Goal: Information Seeking & Learning: Learn about a topic

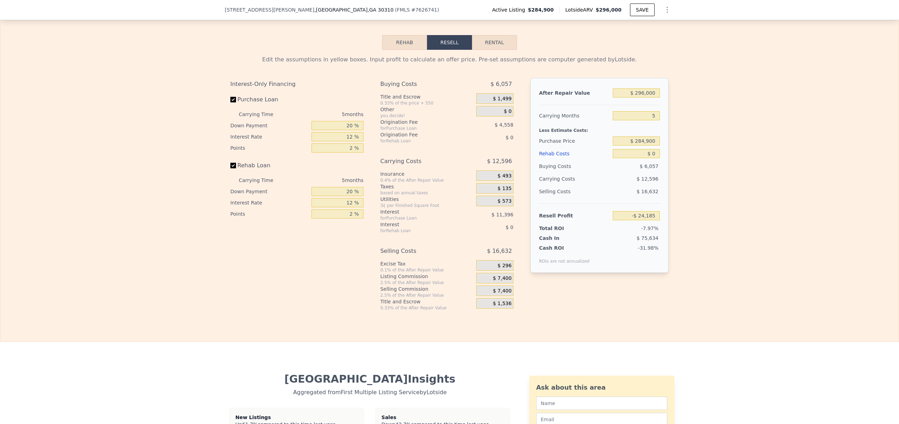
scroll to position [967, 0]
click at [492, 48] on button "Rental" at bounding box center [494, 41] width 45 height 15
select select "30"
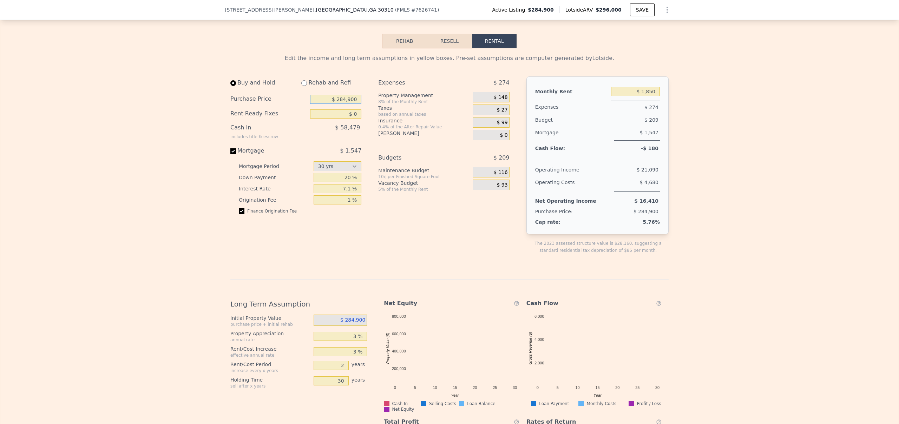
click at [340, 104] on input "$ 284,900" at bounding box center [335, 99] width 51 height 9
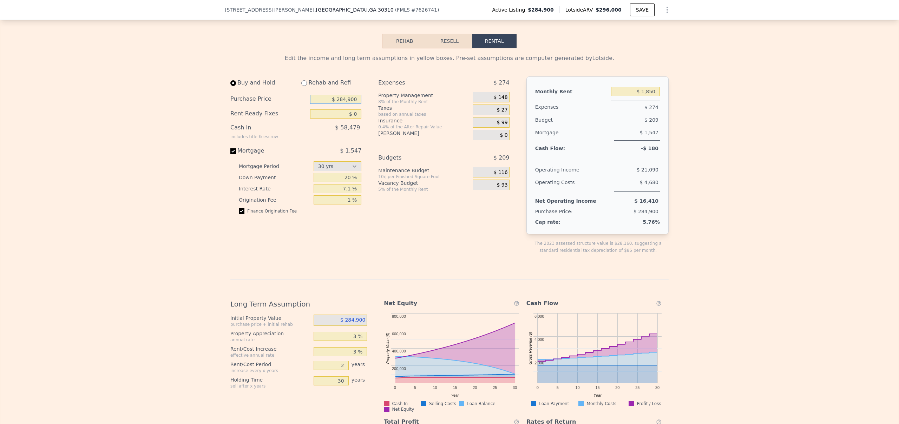
click at [340, 104] on input "$ 284,900" at bounding box center [335, 99] width 51 height 9
type input "$ 265,900"
click at [177, 140] on div "Edit the income and long term assumptions in yellow boxes. Pre-set assumptions …" at bounding box center [449, 286] width 898 height 477
click at [641, 96] on input "$ 1,850" at bounding box center [635, 91] width 49 height 9
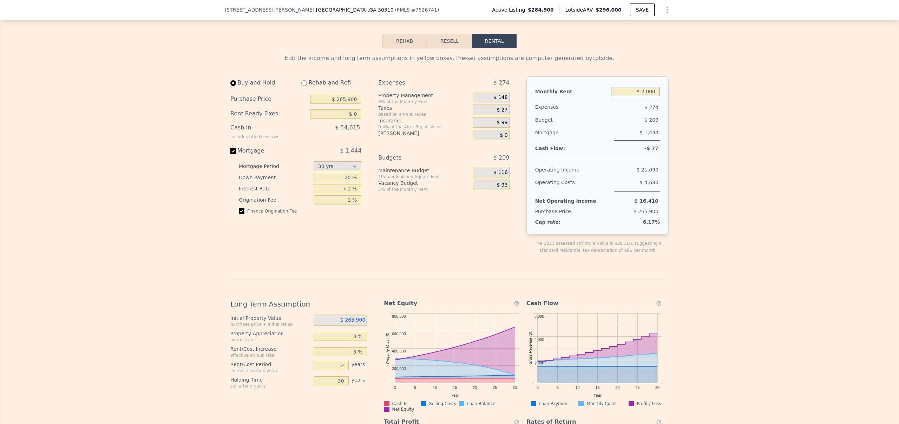
type input "$ 2,000"
click at [693, 122] on div "Edit the income and long term assumptions in yellow boxes. Pre-set assumptions …" at bounding box center [449, 286] width 898 height 477
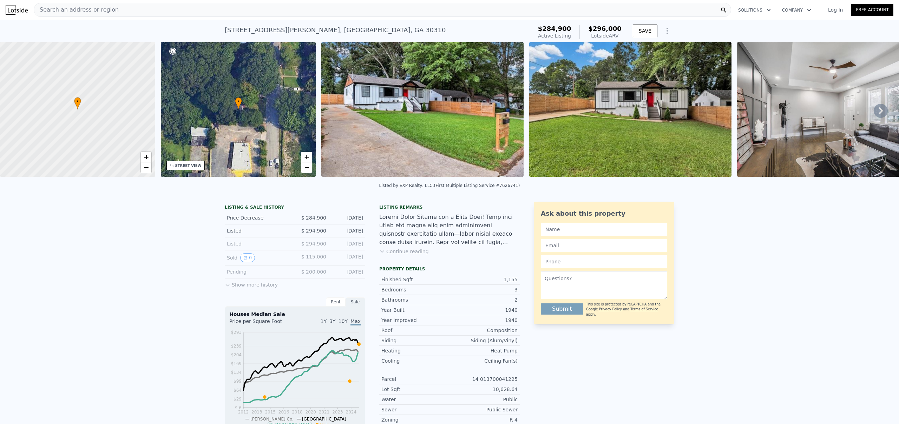
scroll to position [0, 0]
click at [147, 156] on span "+" at bounding box center [146, 157] width 5 height 9
click at [878, 114] on icon at bounding box center [880, 110] width 4 height 7
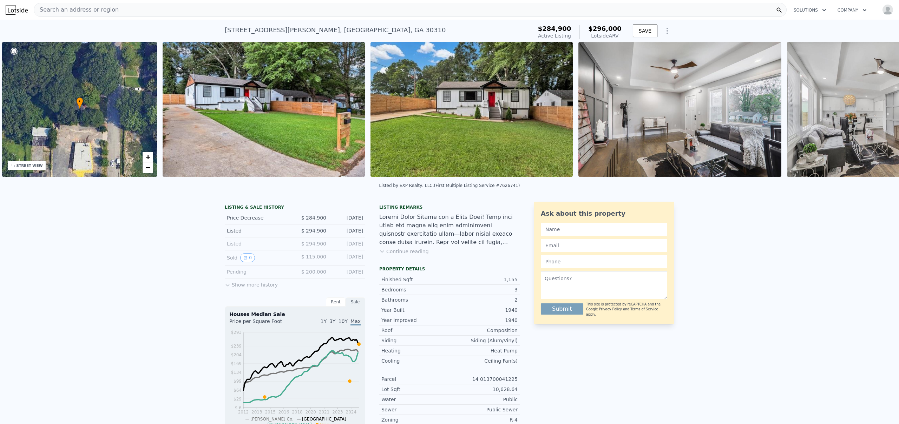
scroll to position [0, 163]
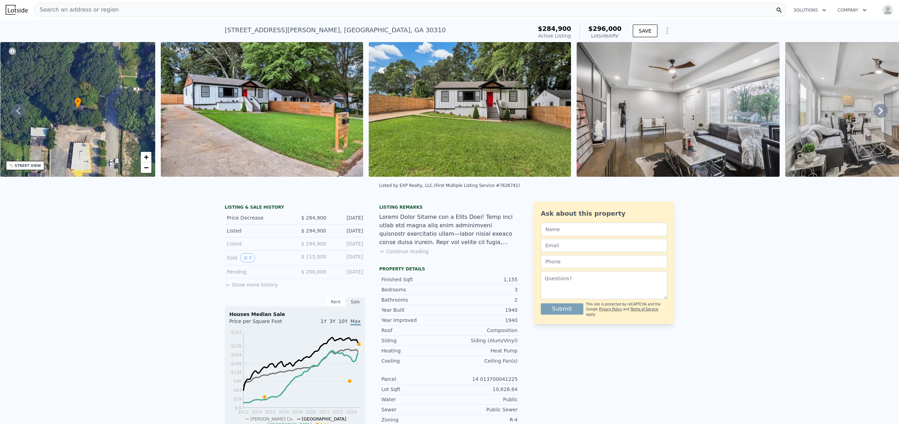
click at [874, 114] on icon at bounding box center [881, 111] width 14 height 14
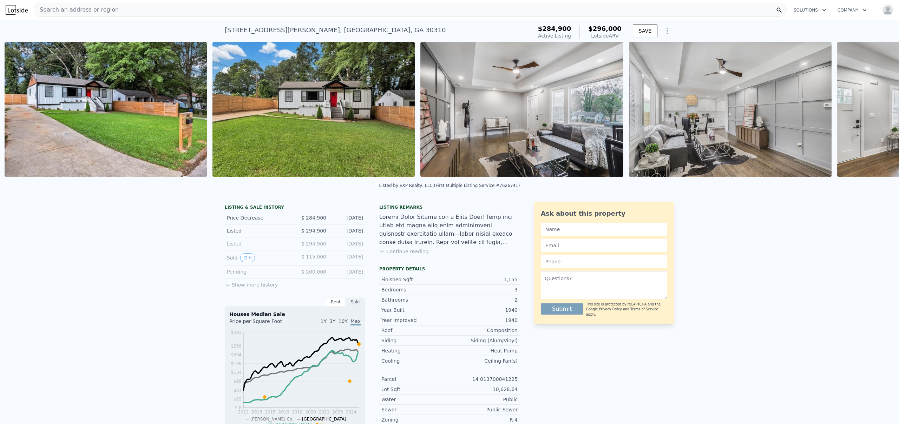
scroll to position [0, 321]
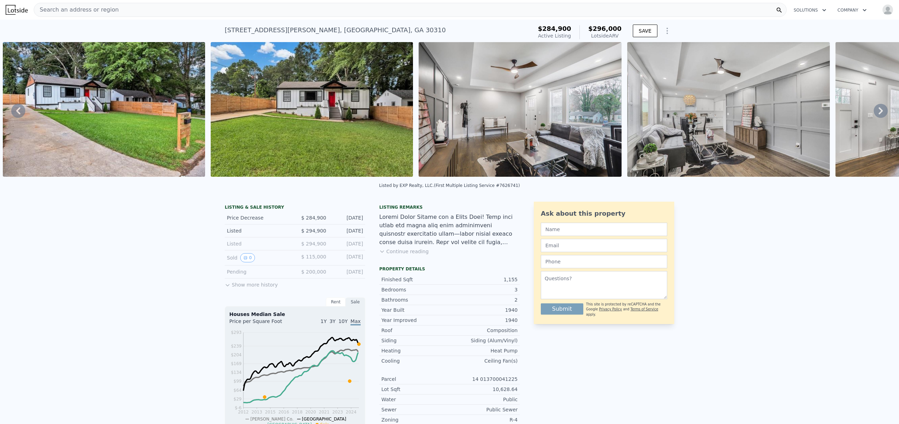
click at [874, 114] on icon at bounding box center [881, 111] width 14 height 14
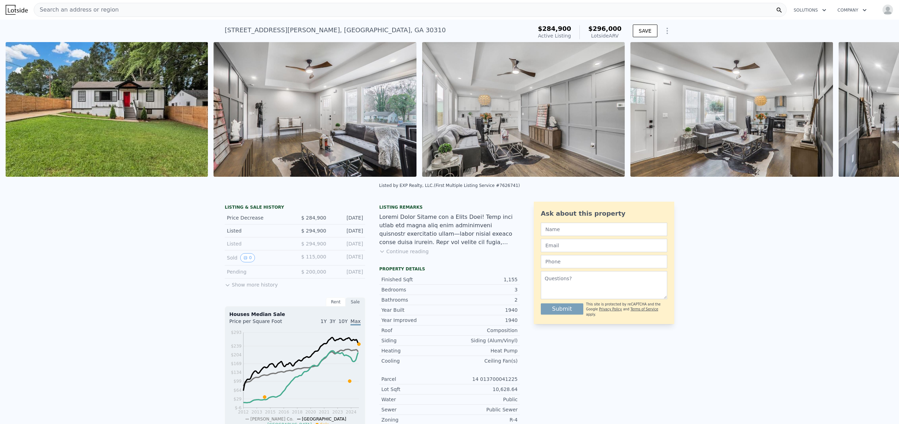
scroll to position [0, 529]
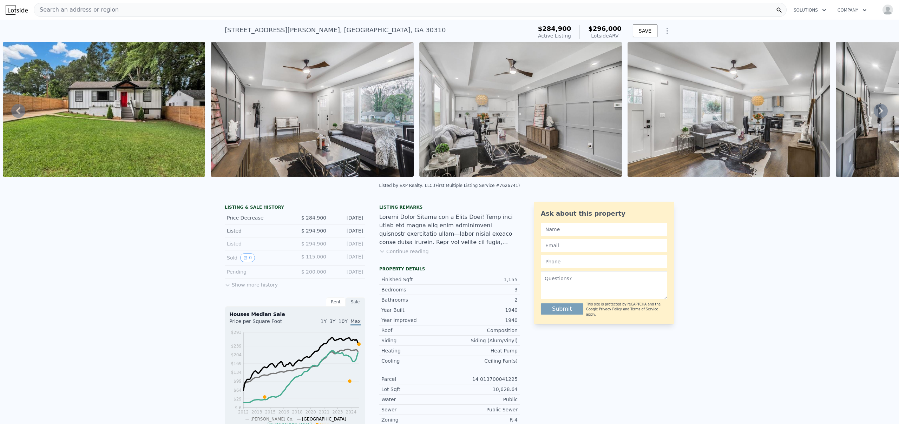
click at [875, 113] on icon at bounding box center [881, 111] width 14 height 14
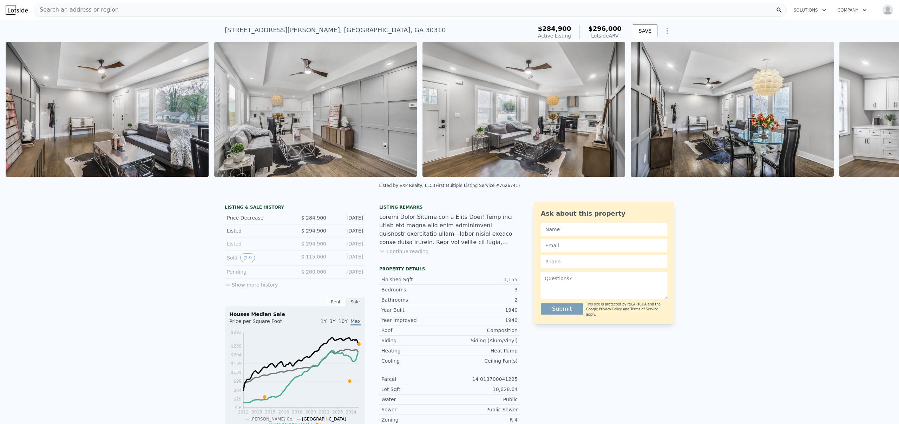
scroll to position [0, 737]
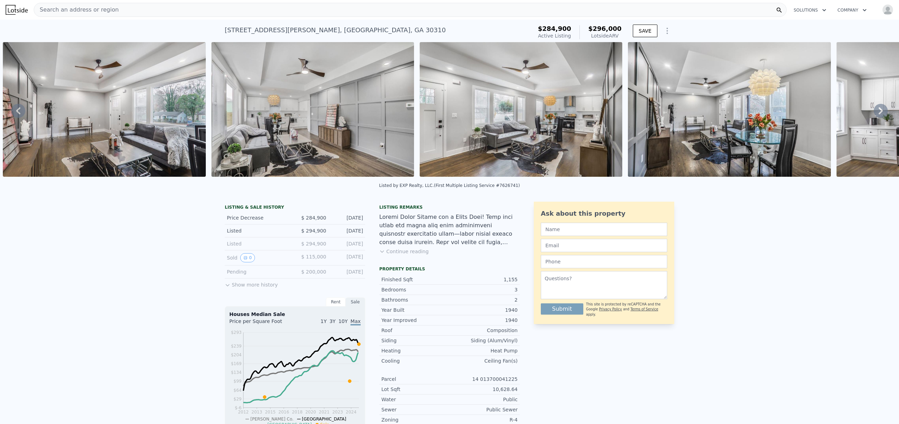
click at [875, 113] on icon at bounding box center [881, 111] width 14 height 14
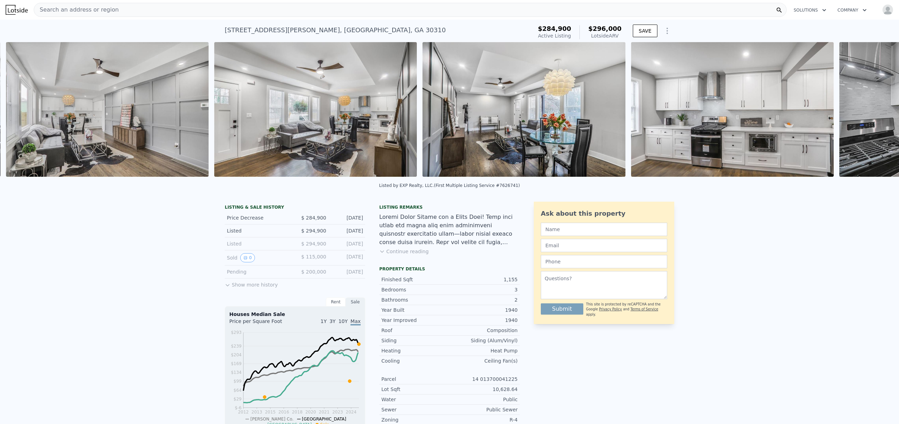
scroll to position [0, 945]
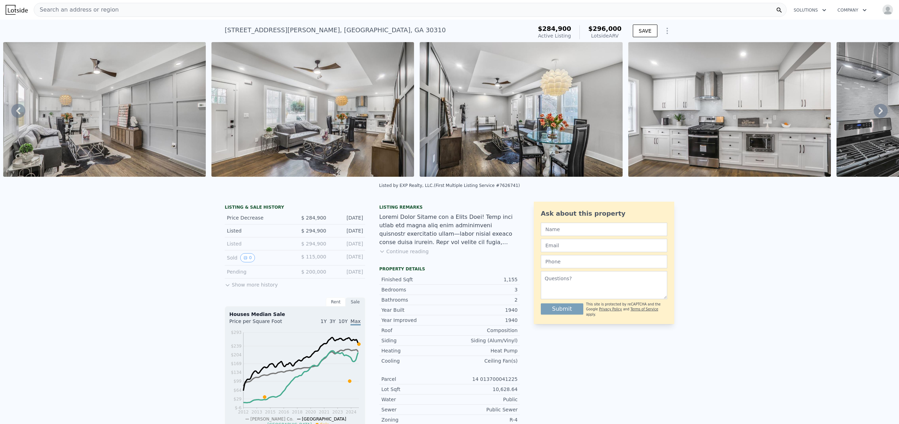
click at [874, 113] on icon at bounding box center [881, 111] width 14 height 14
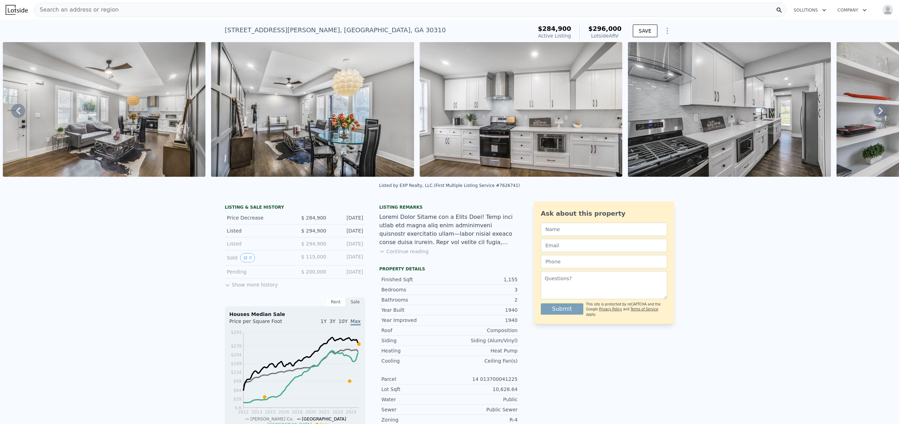
click at [874, 113] on icon at bounding box center [881, 111] width 14 height 14
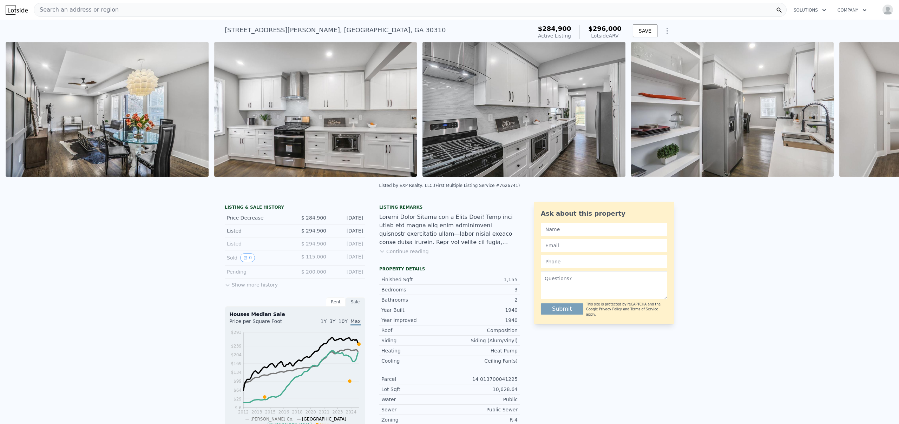
scroll to position [0, 1362]
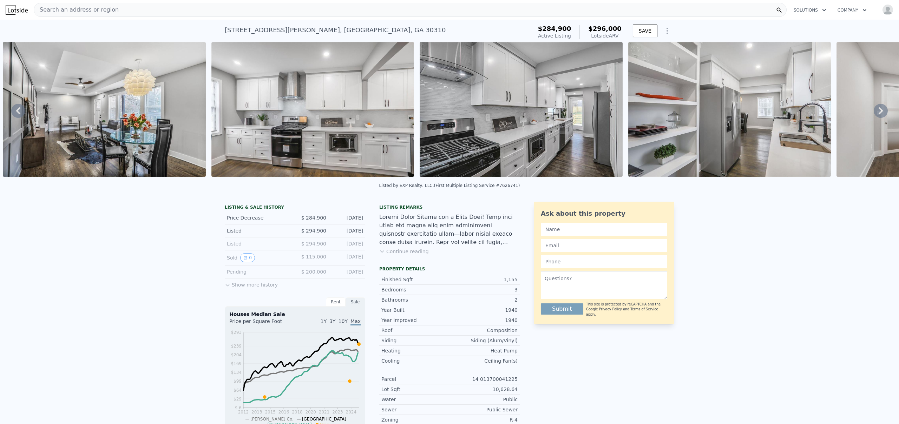
click at [878, 112] on icon at bounding box center [880, 110] width 4 height 7
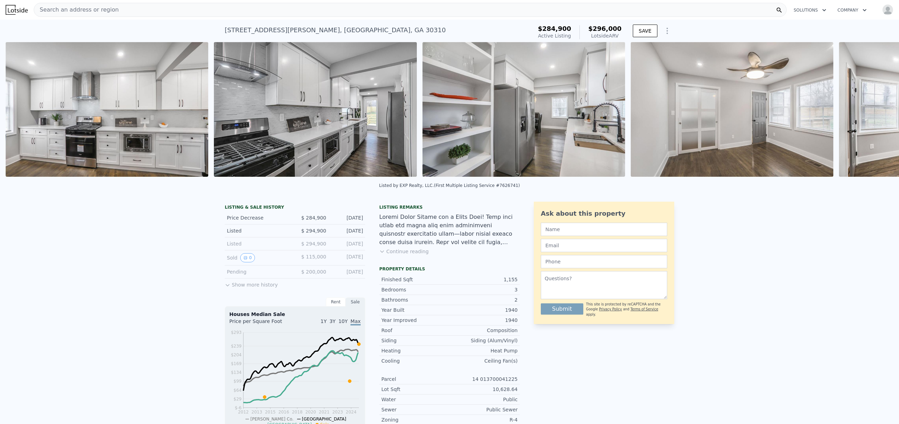
scroll to position [0, 1571]
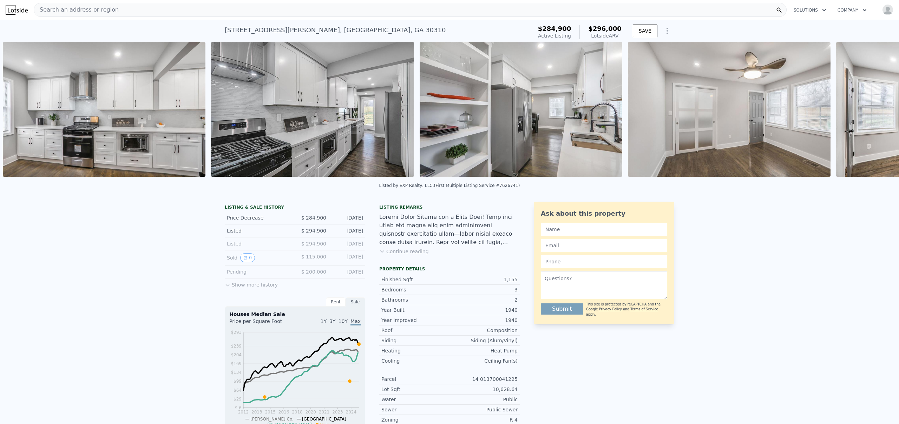
click at [877, 112] on div "• + − • + − STREET VIEW Loading... SATELLITE VIEW" at bounding box center [449, 110] width 899 height 137
click at [878, 112] on icon at bounding box center [880, 110] width 4 height 7
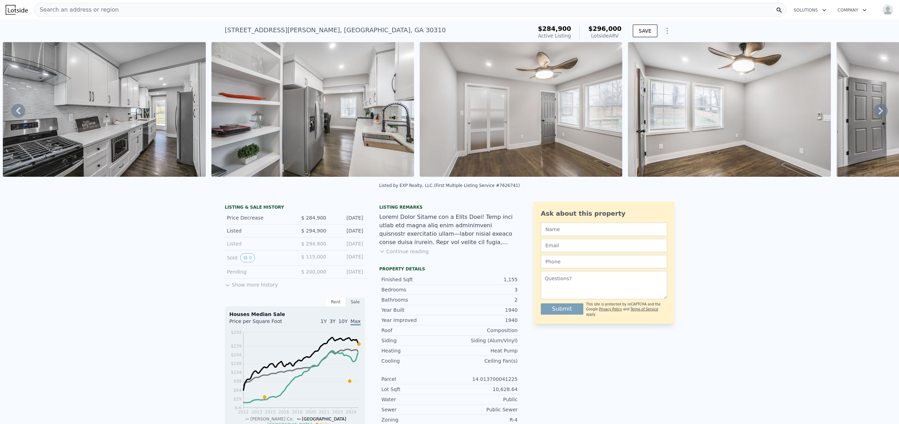
click at [878, 112] on icon at bounding box center [880, 110] width 4 height 7
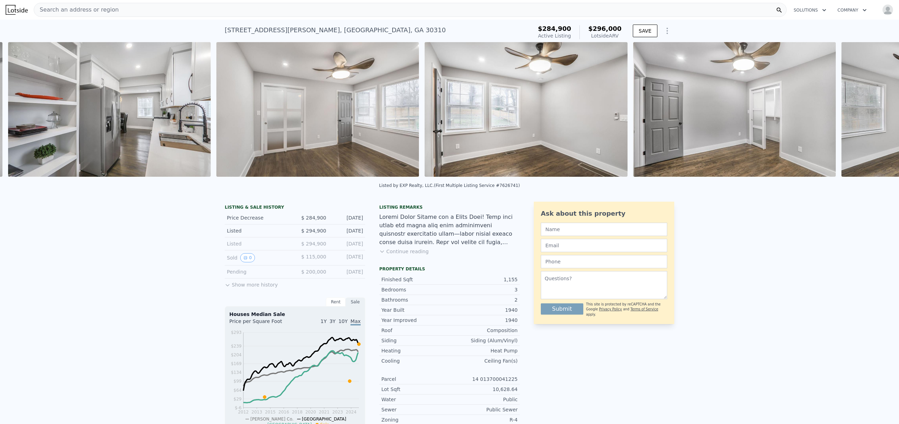
scroll to position [0, 1987]
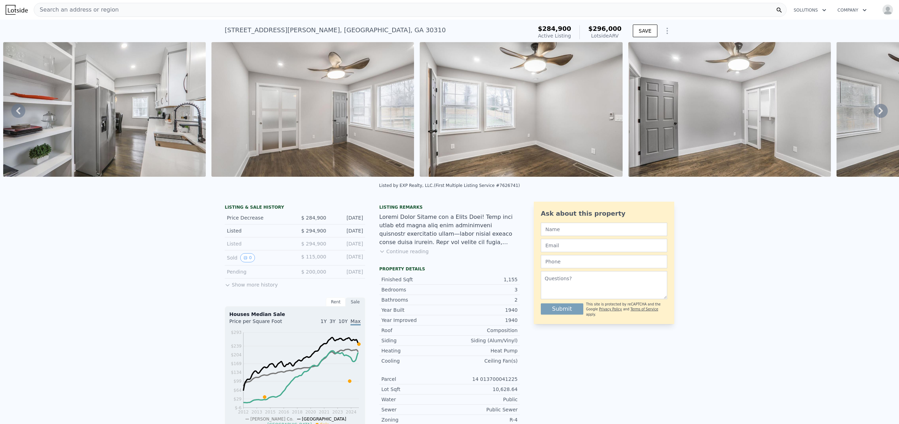
click at [878, 112] on icon at bounding box center [880, 110] width 4 height 7
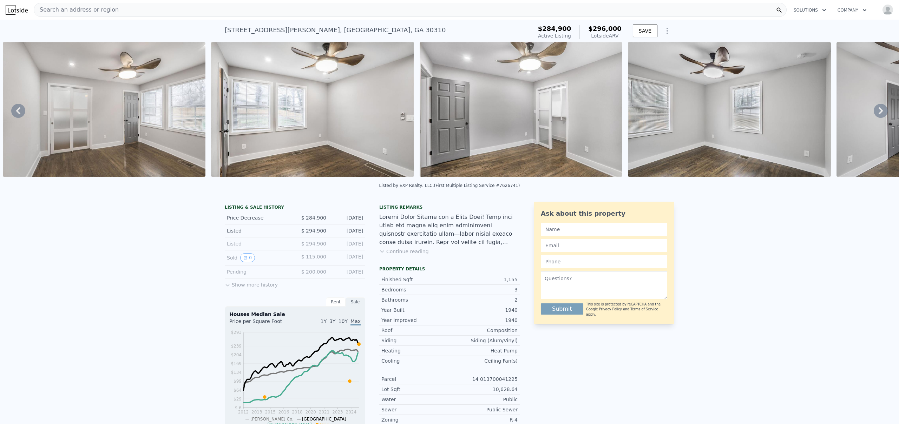
click at [875, 113] on icon at bounding box center [881, 111] width 14 height 14
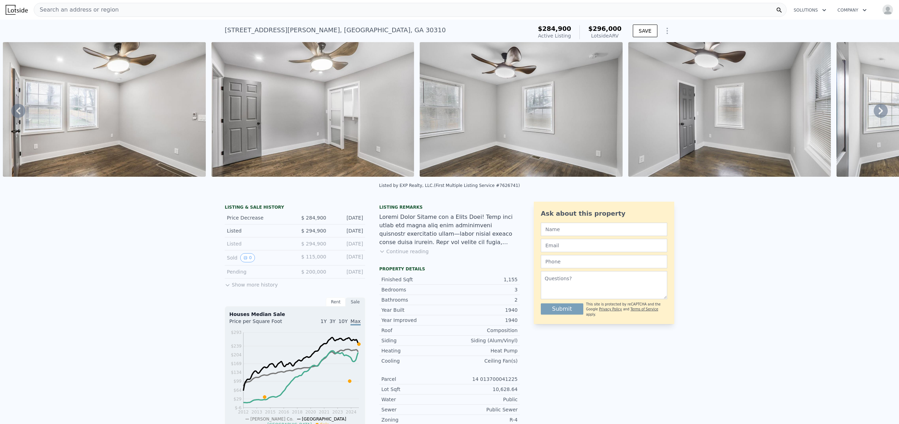
click at [875, 113] on icon at bounding box center [881, 111] width 14 height 14
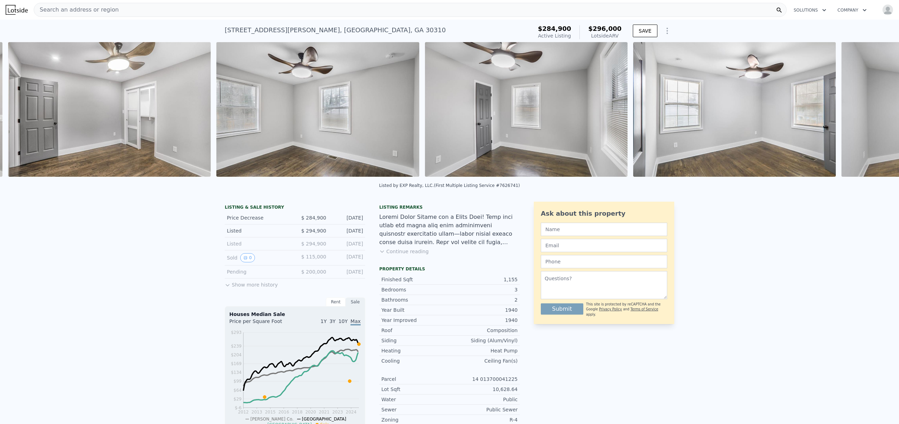
scroll to position [0, 2612]
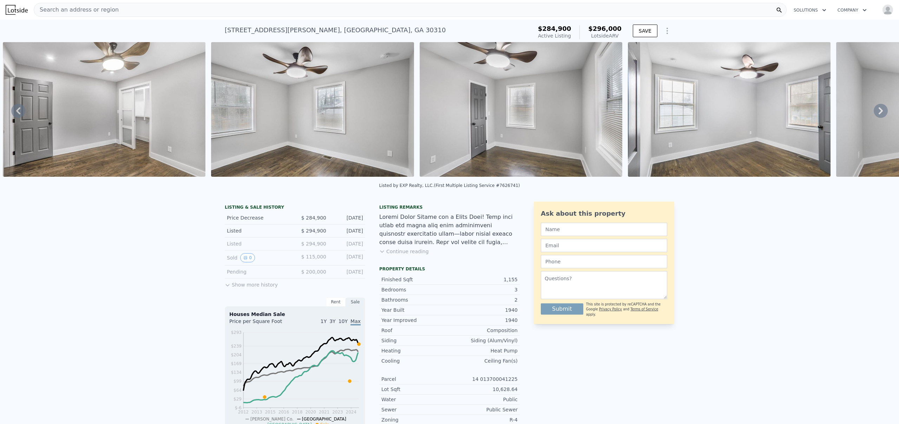
click at [875, 113] on icon at bounding box center [881, 111] width 14 height 14
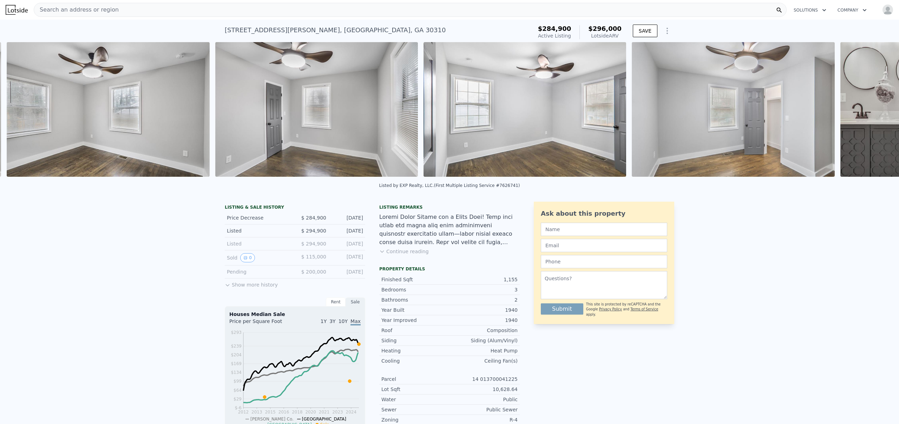
scroll to position [0, 2820]
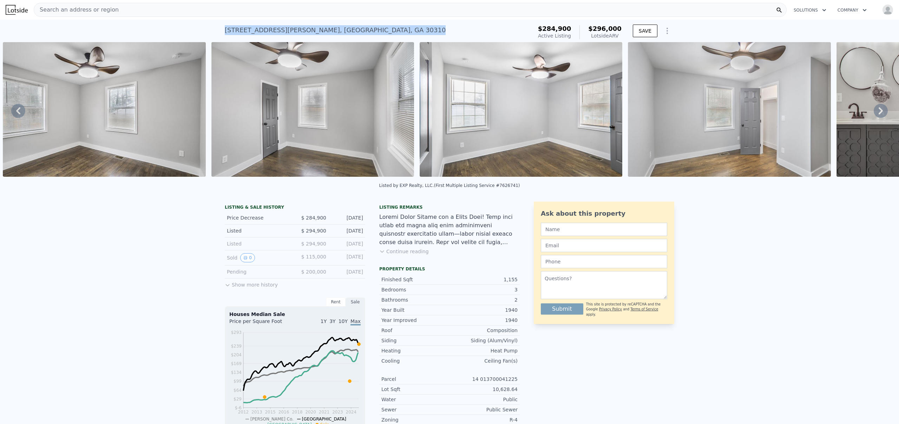
drag, startPoint x: 219, startPoint y: 29, endPoint x: 347, endPoint y: 29, distance: 127.5
click at [347, 29] on div "1459 Kenilworth Dr SW , Atlanta , GA 30310 Active at $284,900 (~ARV $296k ) $28…" at bounding box center [449, 31] width 899 height 22
copy div "1459 Kenilworth Dr SW , Atlanta , GA 30310"
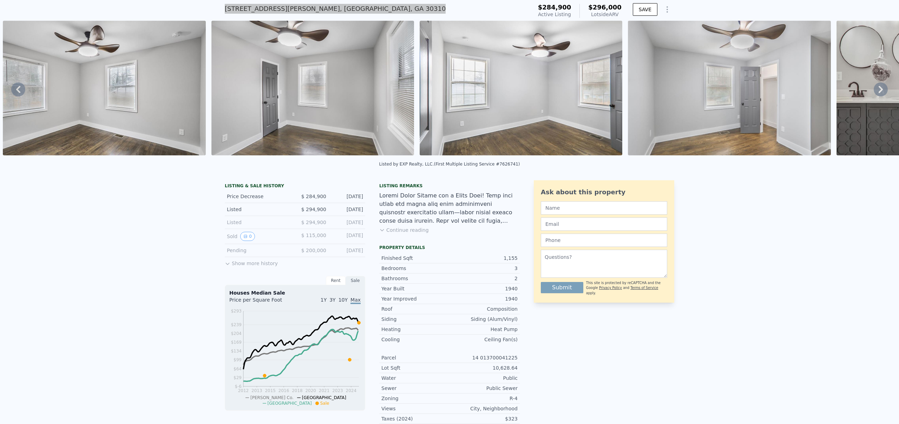
scroll to position [22, 0]
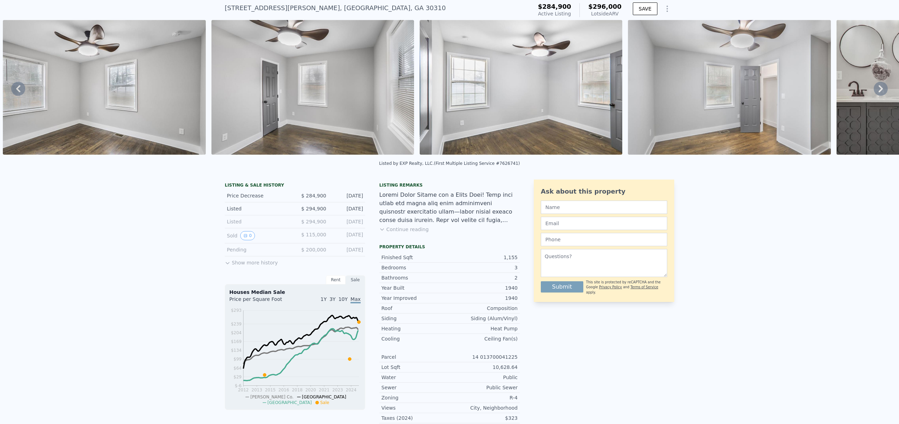
click at [19, 92] on icon at bounding box center [18, 89] width 14 height 14
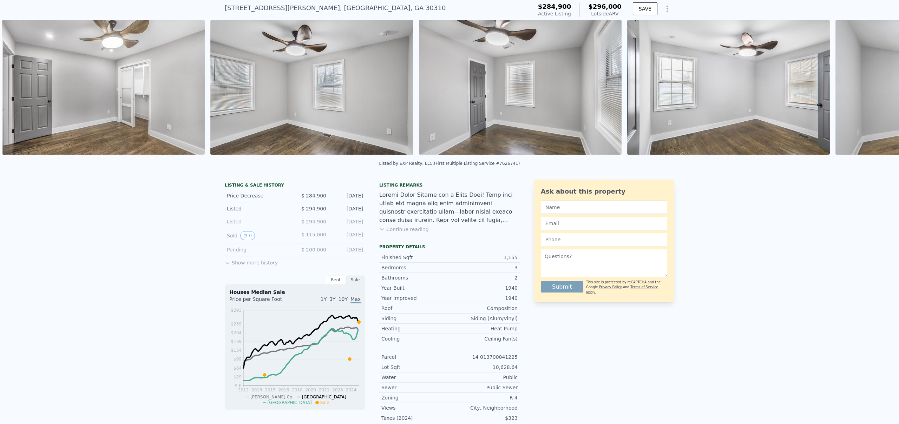
scroll to position [0, 2612]
click at [20, 92] on icon at bounding box center [18, 89] width 14 height 14
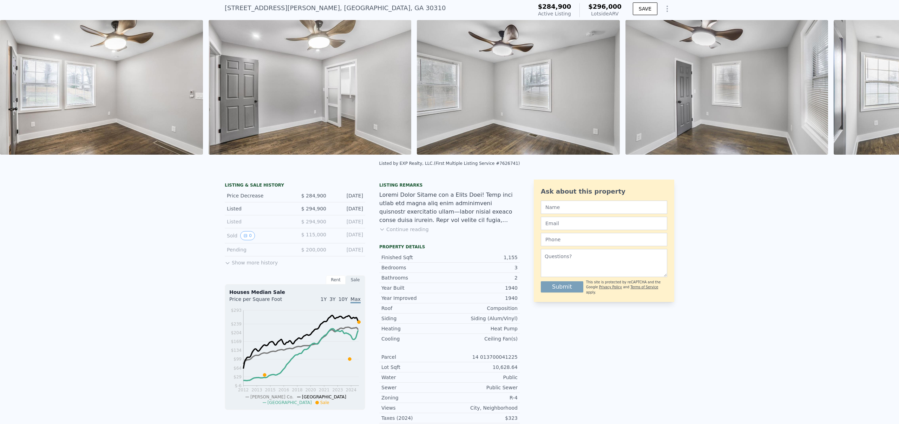
scroll to position [0, 2404]
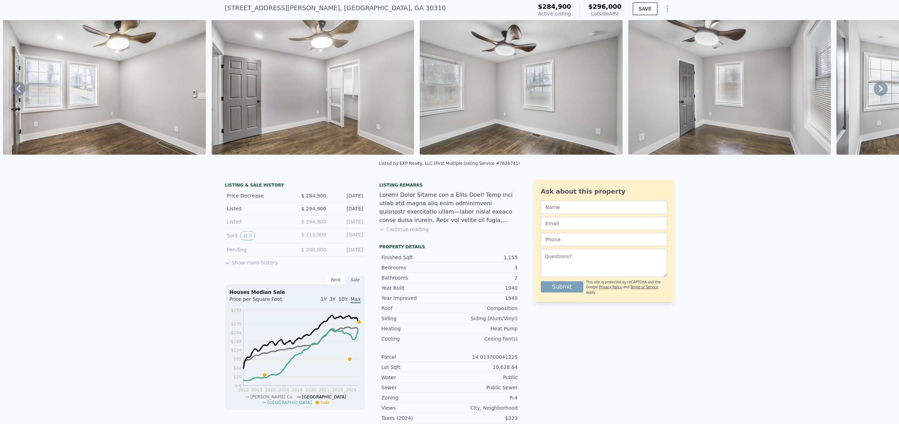
click at [14, 92] on icon at bounding box center [18, 89] width 14 height 14
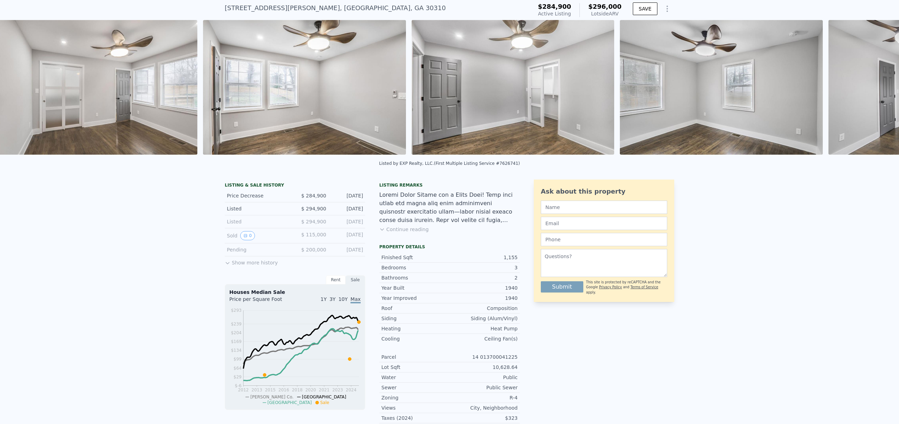
scroll to position [0, 2195]
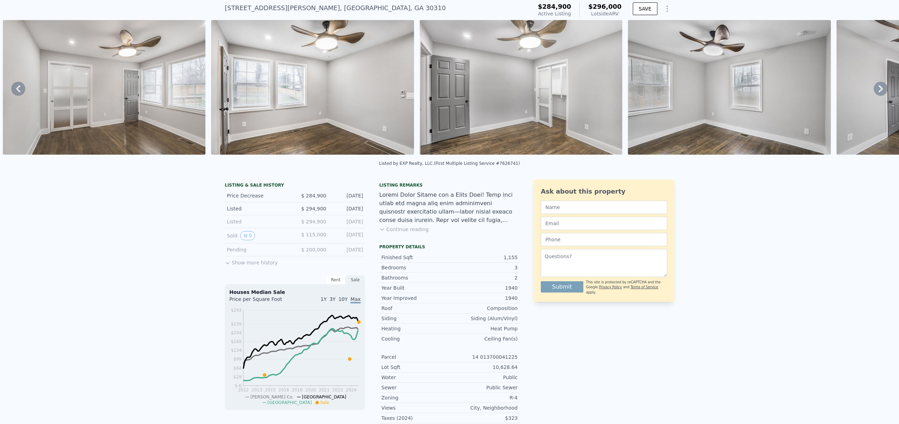
click at [14, 89] on icon at bounding box center [18, 89] width 14 height 14
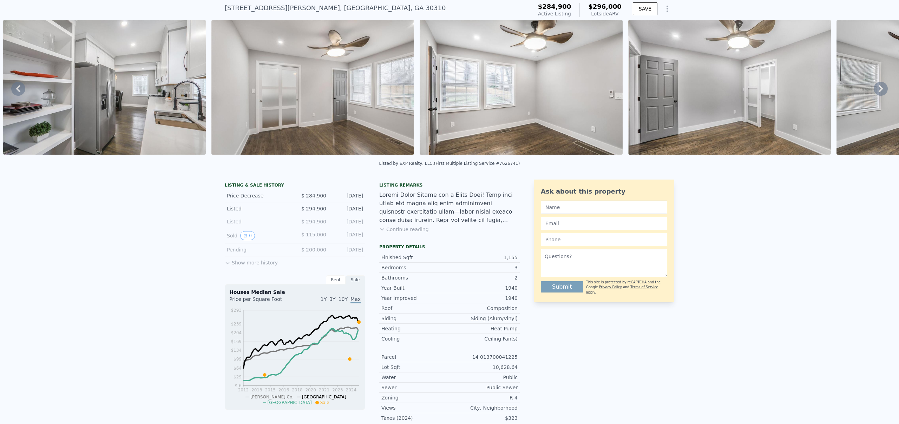
click at [16, 90] on icon at bounding box center [18, 89] width 14 height 14
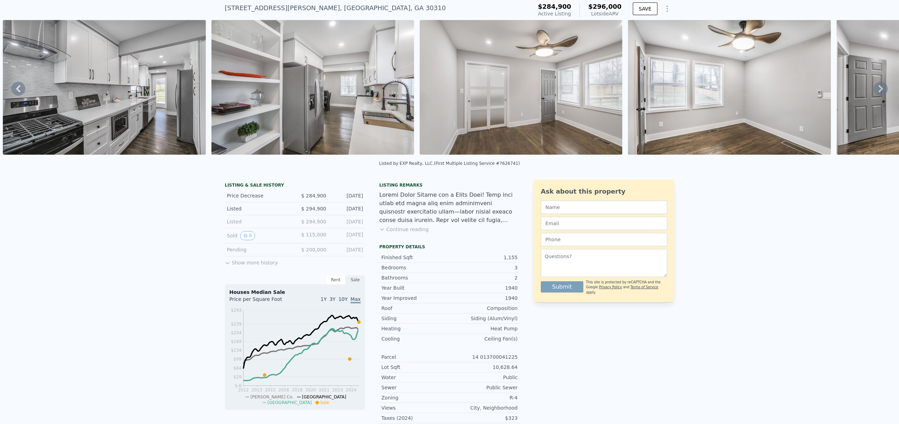
click at [18, 90] on icon at bounding box center [18, 88] width 4 height 7
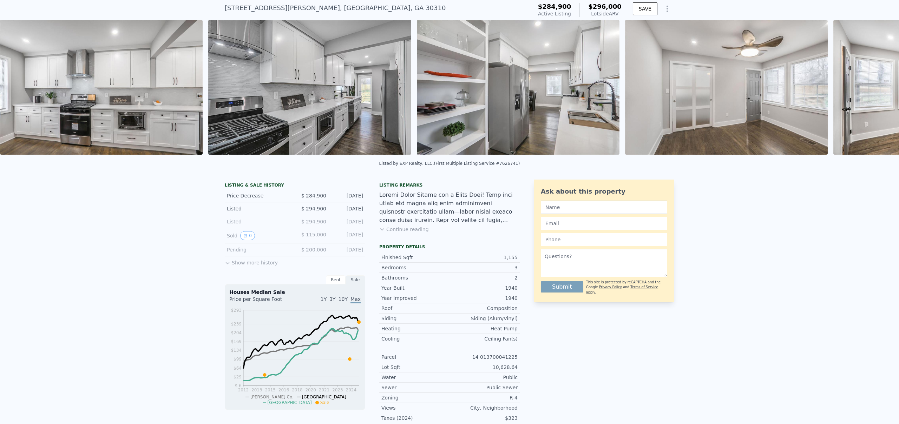
scroll to position [0, 1571]
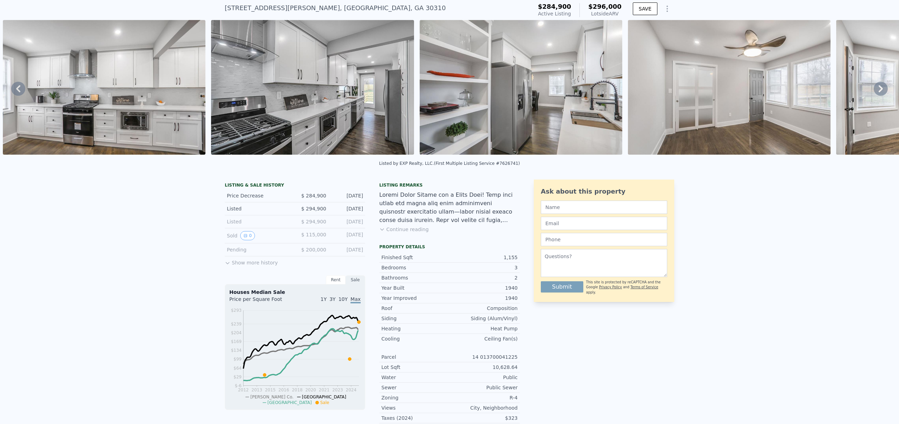
click at [18, 90] on icon at bounding box center [18, 88] width 4 height 7
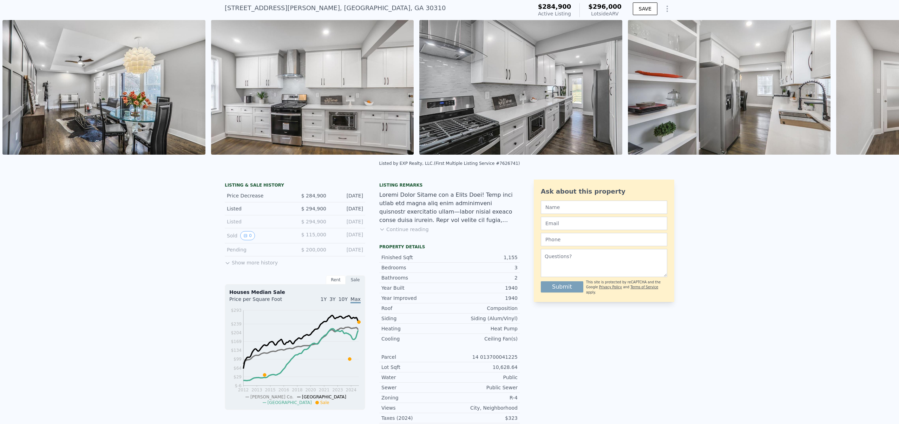
scroll to position [0, 1362]
click at [104, 111] on img at bounding box center [104, 87] width 203 height 135
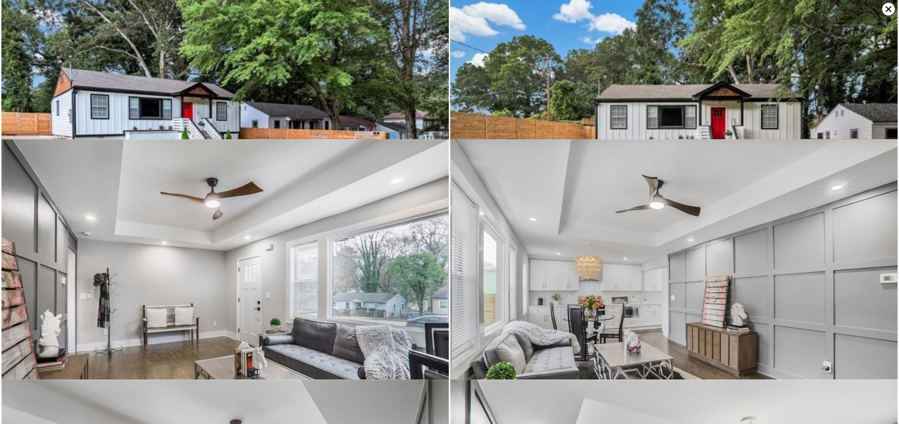
scroll to position [0, 0]
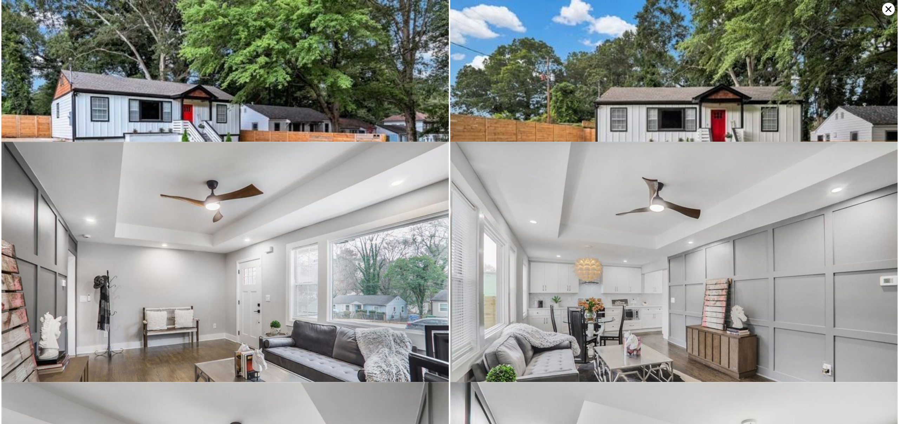
click at [250, 116] on img at bounding box center [224, 149] width 447 height 298
click at [887, 11] on icon at bounding box center [888, 9] width 13 height 13
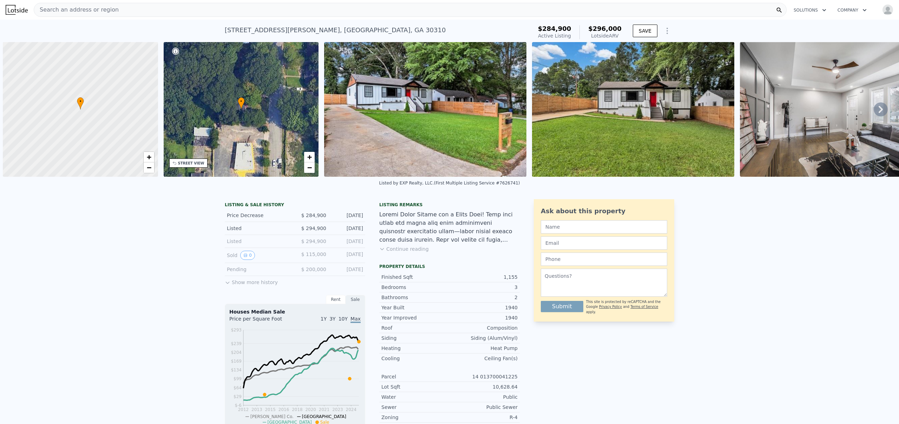
scroll to position [0, 3]
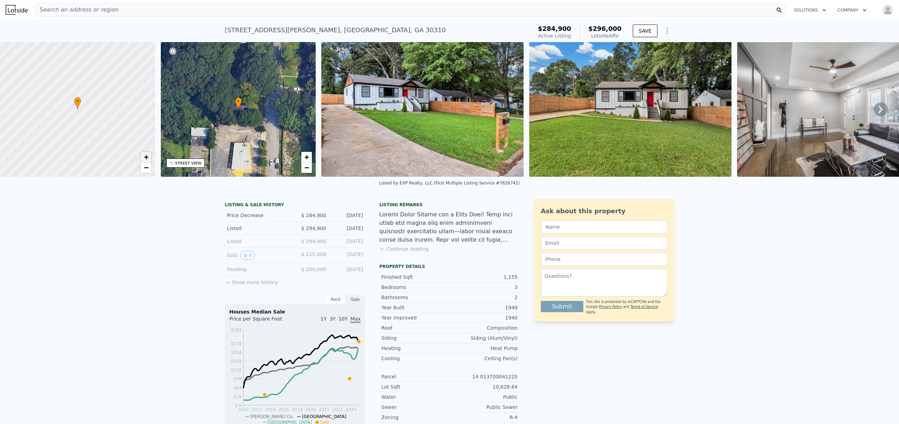
click at [144, 154] on span "+" at bounding box center [146, 157] width 5 height 9
click at [540, 7] on div "Search an address or region" at bounding box center [410, 10] width 753 height 14
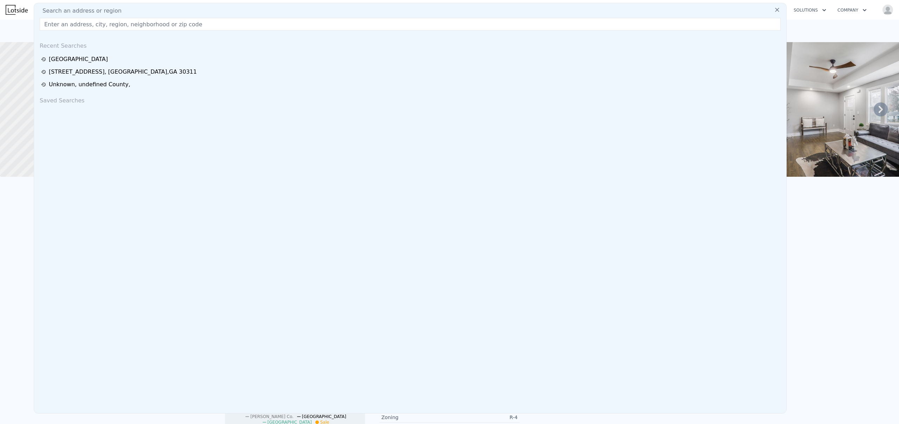
click at [540, 7] on div "Search an address or region" at bounding box center [410, 11] width 746 height 8
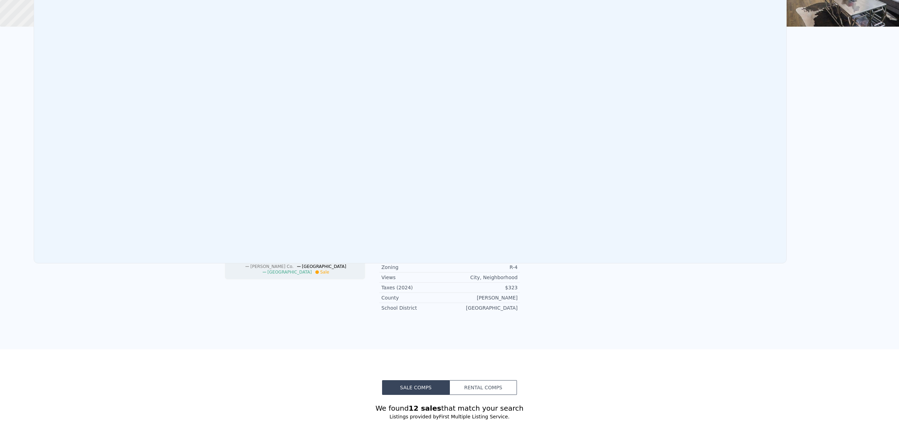
scroll to position [0, 0]
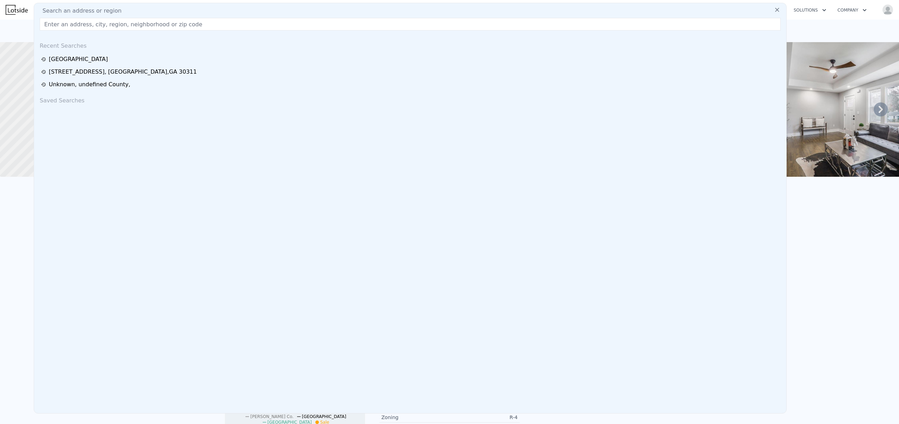
click at [215, 28] on input "text" at bounding box center [410, 24] width 741 height 13
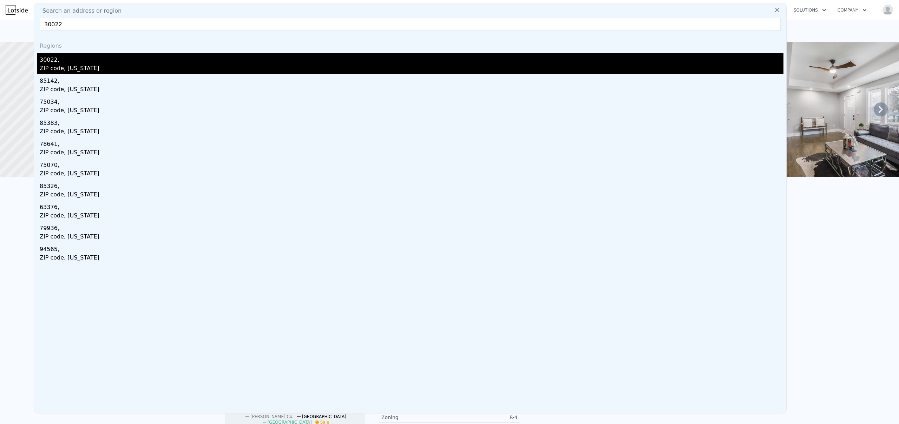
type input "30022"
click at [79, 72] on div "ZIP code, Georgia" at bounding box center [412, 69] width 744 height 10
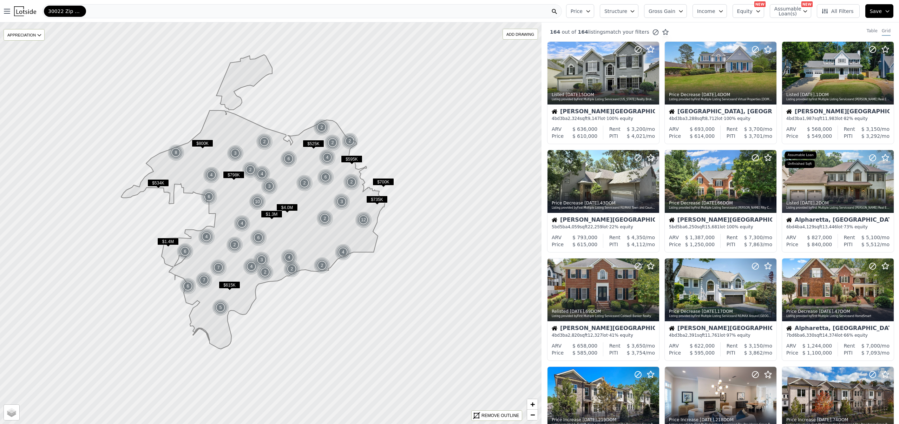
click at [589, 13] on button "Price" at bounding box center [580, 11] width 28 height 14
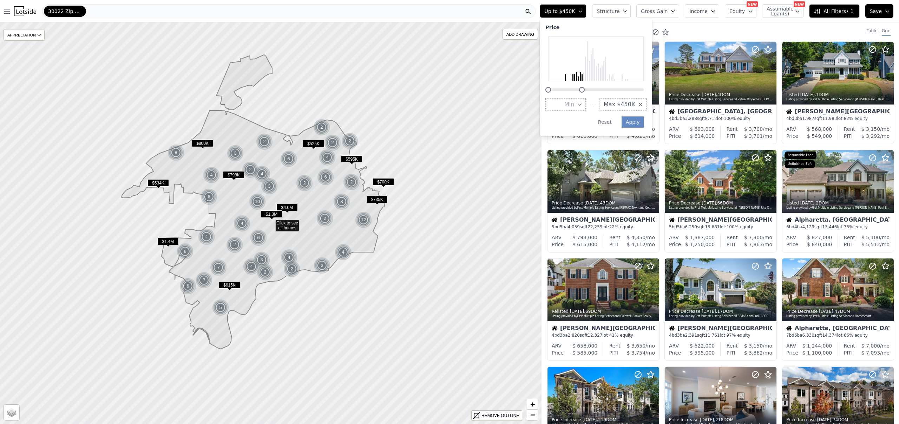
drag, startPoint x: 675, startPoint y: 89, endPoint x: 614, endPoint y: 89, distance: 61.4
click at [614, 86] on div at bounding box center [595, 86] width 101 height 0
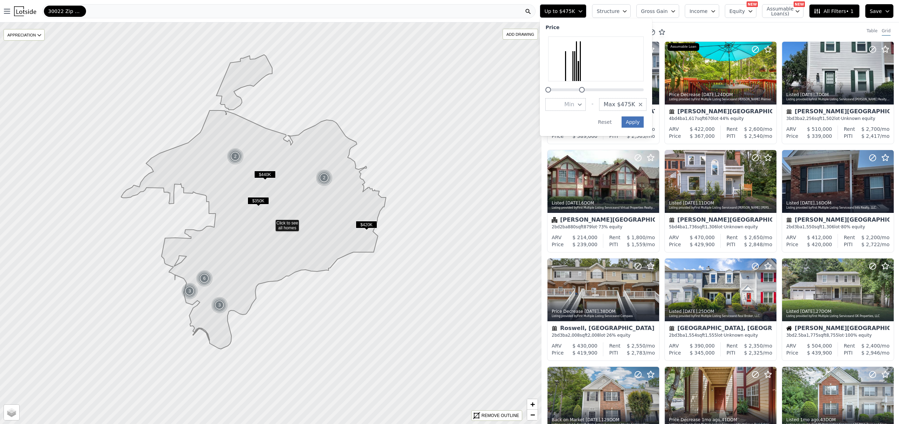
click at [641, 121] on button "Apply" at bounding box center [632, 122] width 22 height 11
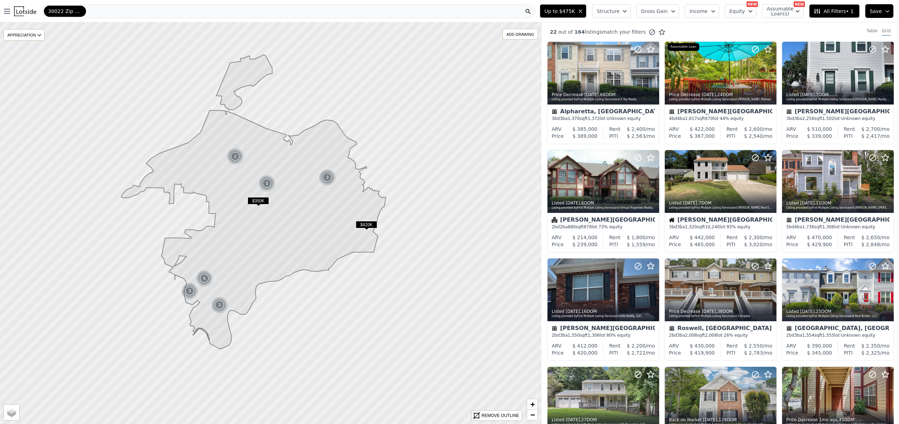
click at [263, 199] on span "$350K" at bounding box center [258, 200] width 21 height 7
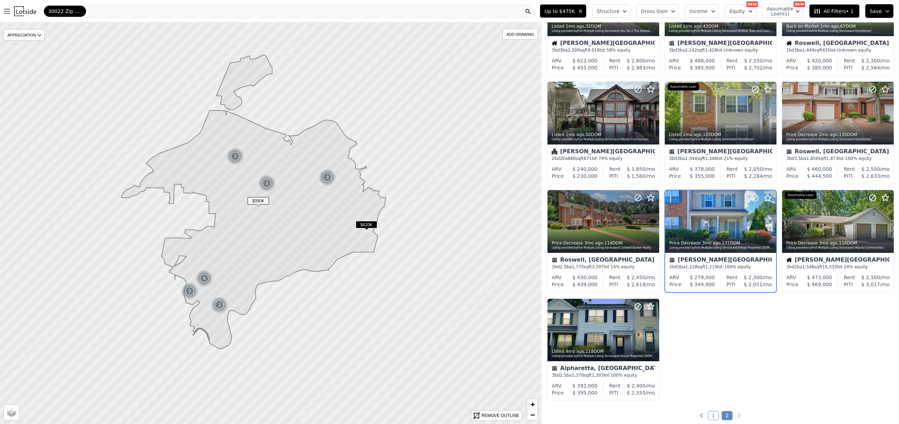
scroll to position [75, 0]
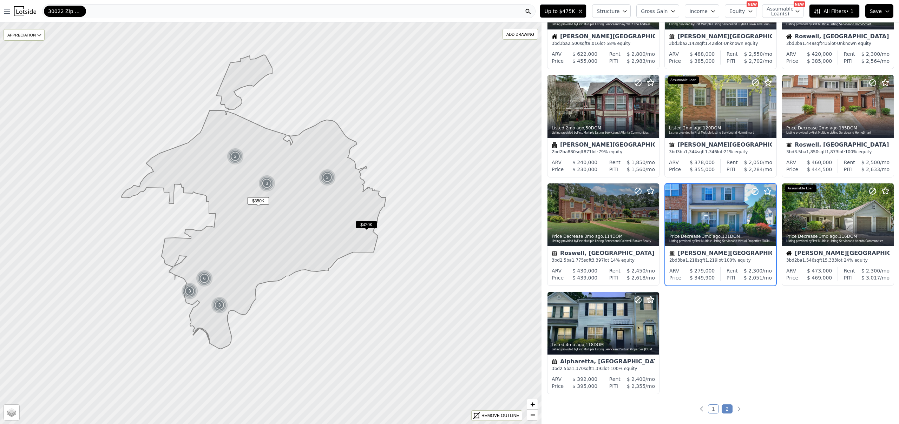
click at [74, 8] on span "30022 Zip Code" at bounding box center [65, 11] width 34 height 7
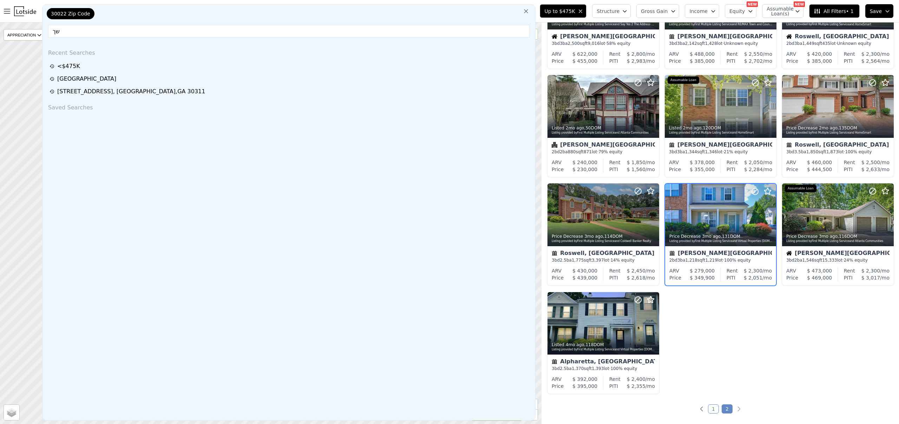
type input "ש"
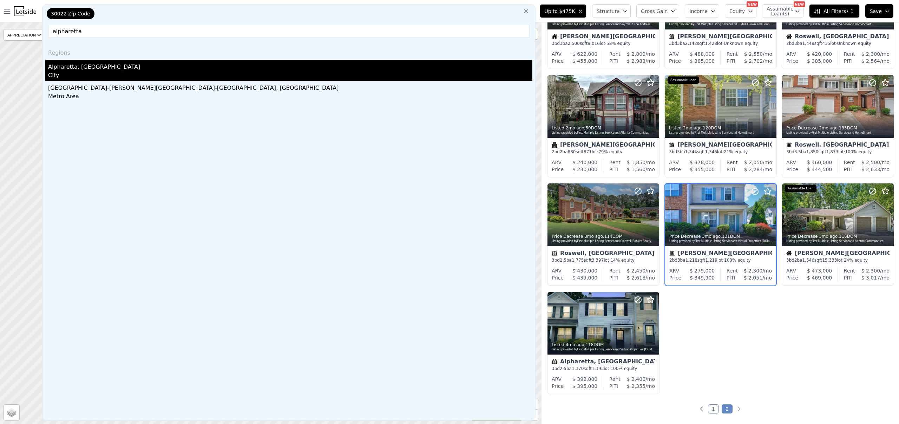
type input "alpharetta"
click at [71, 66] on div "Alpharetta, GA" at bounding box center [290, 65] width 484 height 11
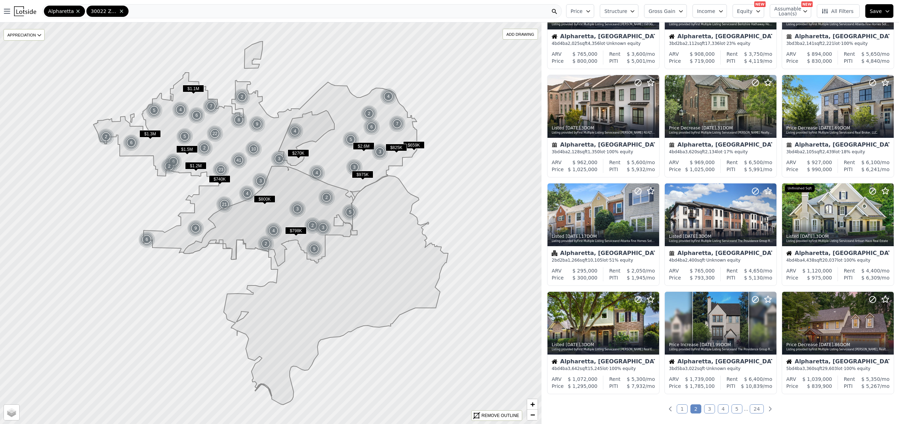
click at [301, 154] on span "$270K" at bounding box center [298, 153] width 21 height 7
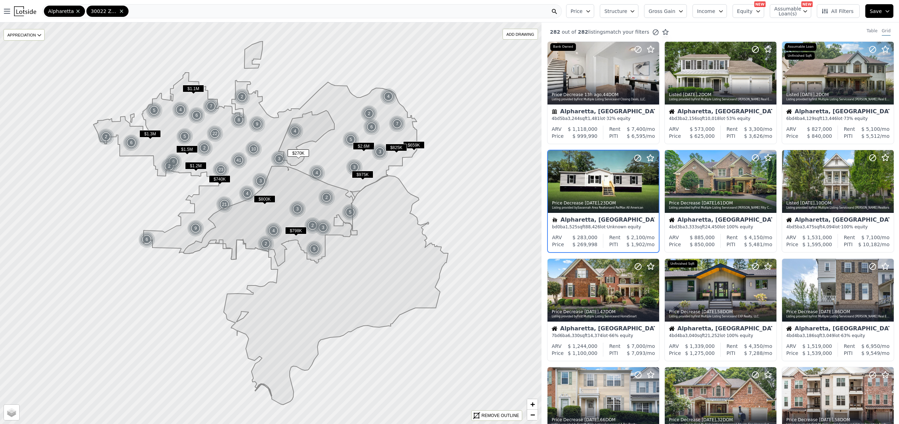
click at [582, 9] on span "Price" at bounding box center [577, 11] width 12 height 7
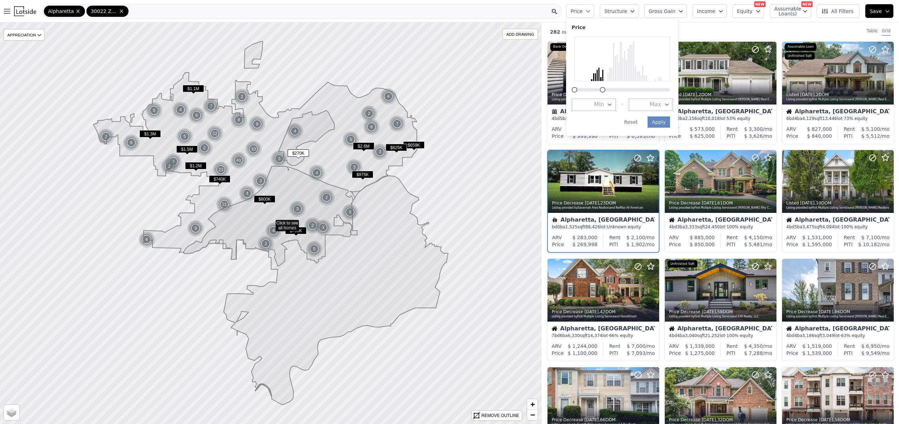
drag, startPoint x: 675, startPoint y: 90, endPoint x: 607, endPoint y: 90, distance: 68.1
click at [607, 86] on div at bounding box center [622, 86] width 101 height 0
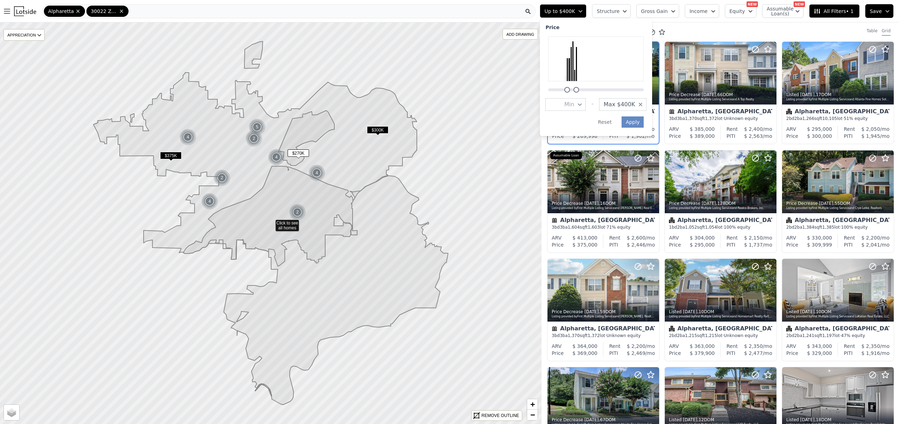
drag, startPoint x: 555, startPoint y: 90, endPoint x: 574, endPoint y: 87, distance: 18.7
click at [570, 87] on div at bounding box center [567, 90] width 6 height 6
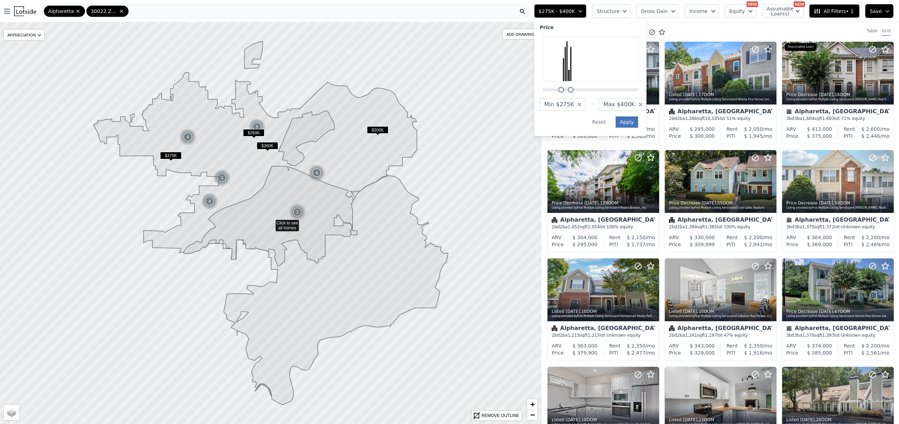
click at [633, 120] on button "Apply" at bounding box center [626, 122] width 22 height 11
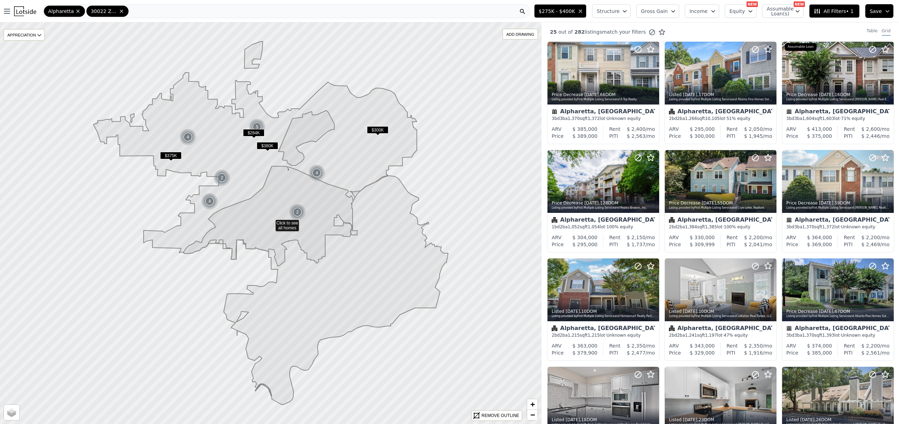
click at [619, 12] on span "Structure" at bounding box center [608, 11] width 22 height 7
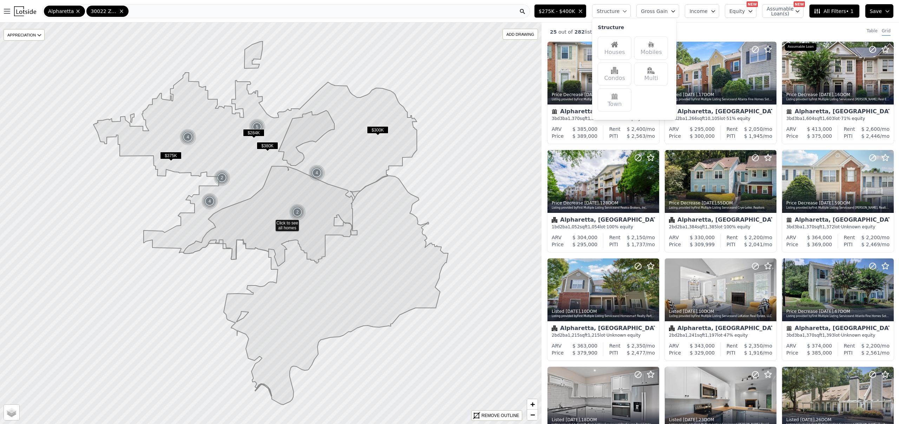
click at [626, 45] on div "Houses" at bounding box center [615, 48] width 34 height 23
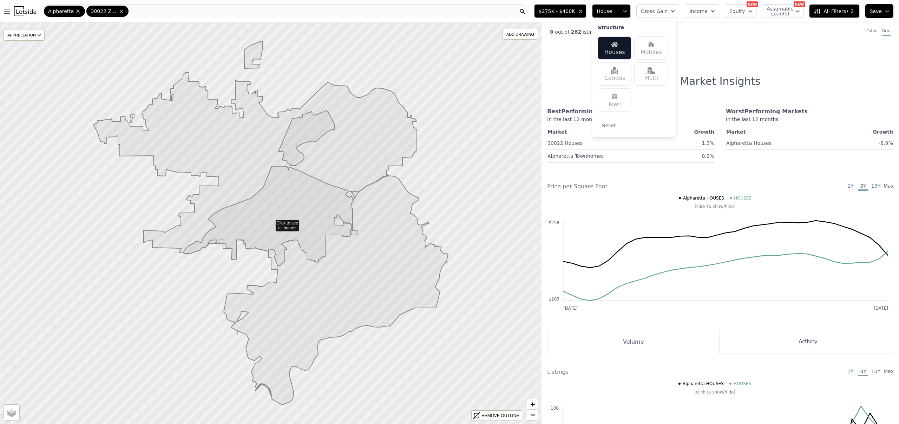
click at [617, 101] on div "Town" at bounding box center [615, 99] width 34 height 23
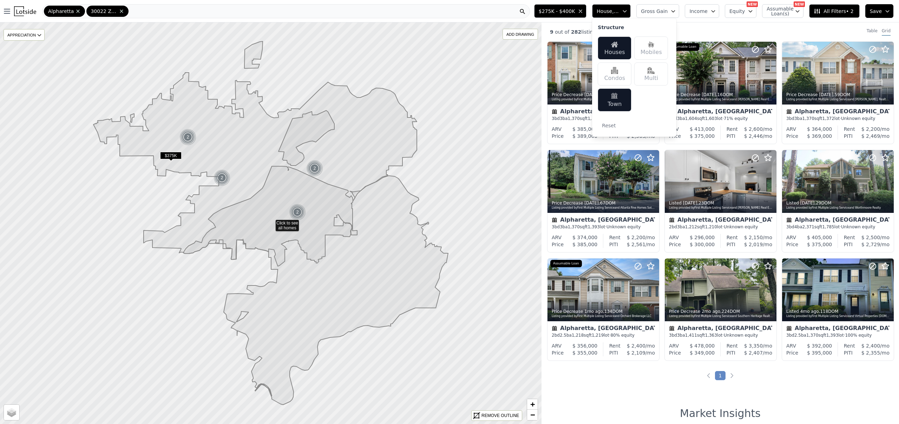
click at [614, 44] on div "Houses" at bounding box center [615, 48] width 34 height 23
click at [617, 49] on div "Houses" at bounding box center [615, 48] width 34 height 23
click at [702, 28] on div "9 out of 282 listings match your filters Table Grid" at bounding box center [719, 31] width 357 height 19
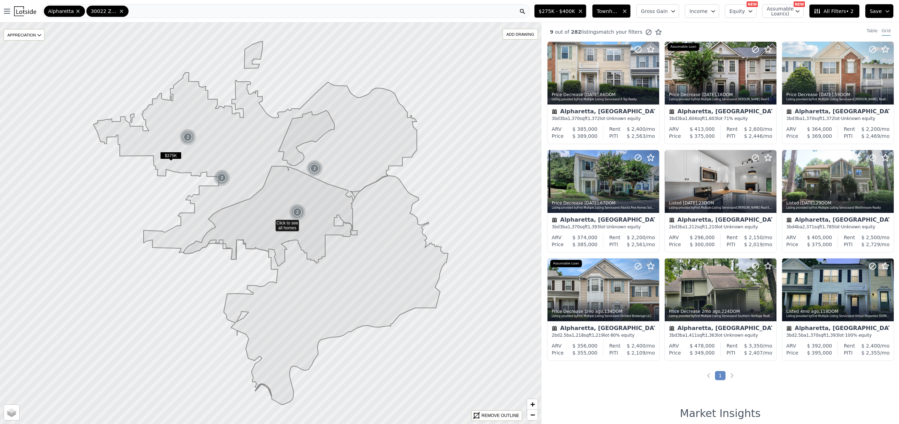
click at [611, 12] on span "Townhouse, House" at bounding box center [608, 11] width 22 height 7
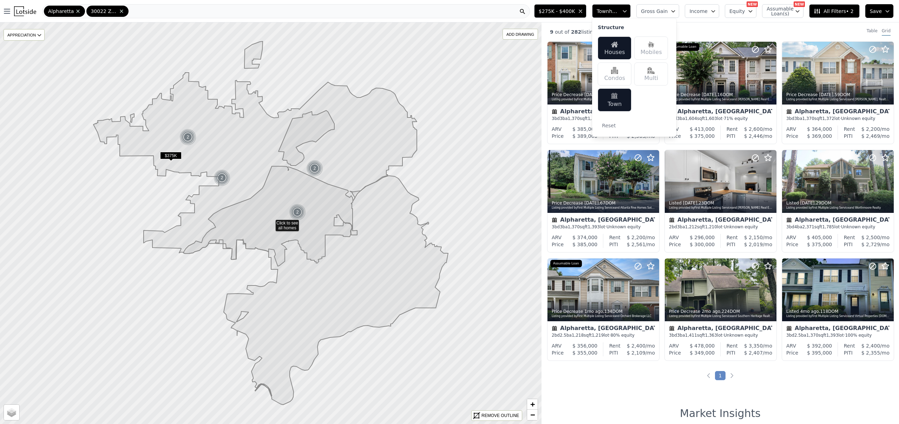
click at [613, 105] on div "Town" at bounding box center [615, 99] width 34 height 23
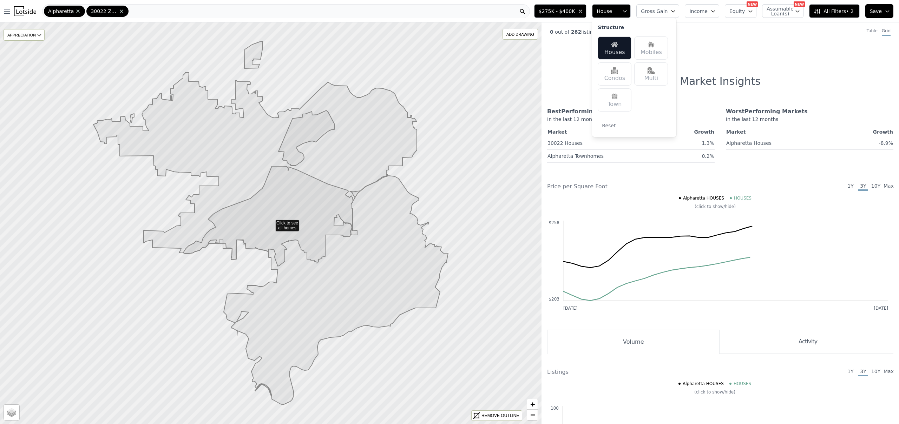
click at [691, 25] on div "0 out of 282 listings match your filters Table Grid" at bounding box center [719, 31] width 357 height 19
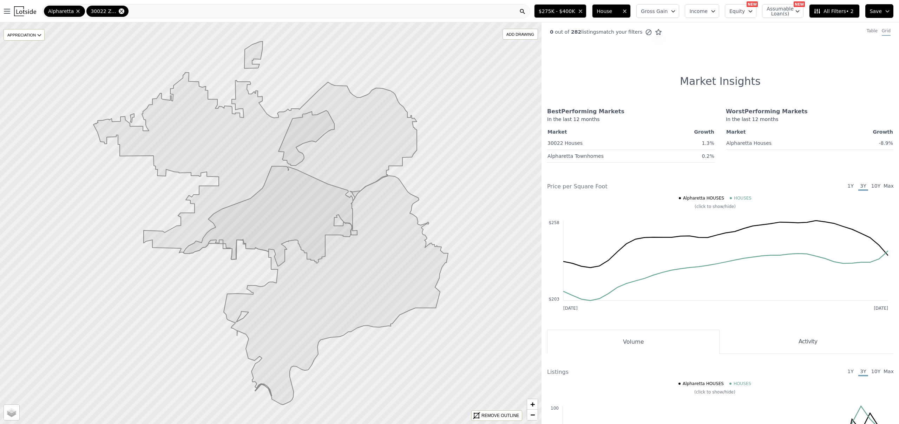
click at [122, 11] on icon at bounding box center [122, 11] width 6 height 6
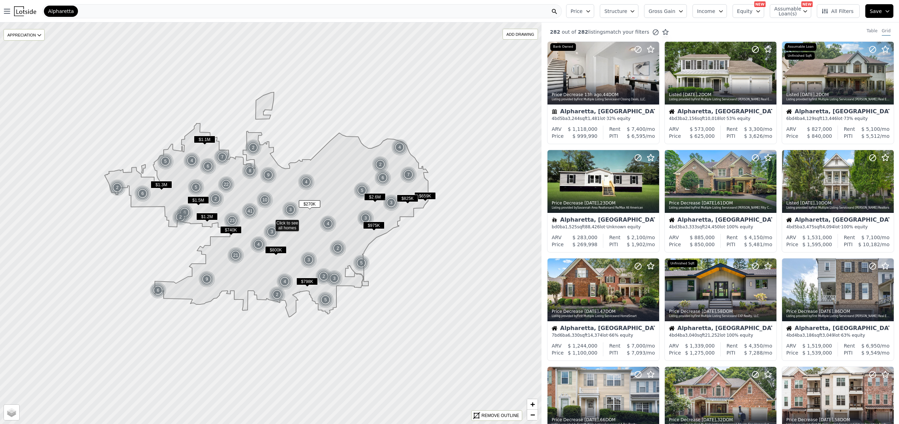
click at [122, 10] on div "Alpharetta" at bounding box center [302, 11] width 520 height 14
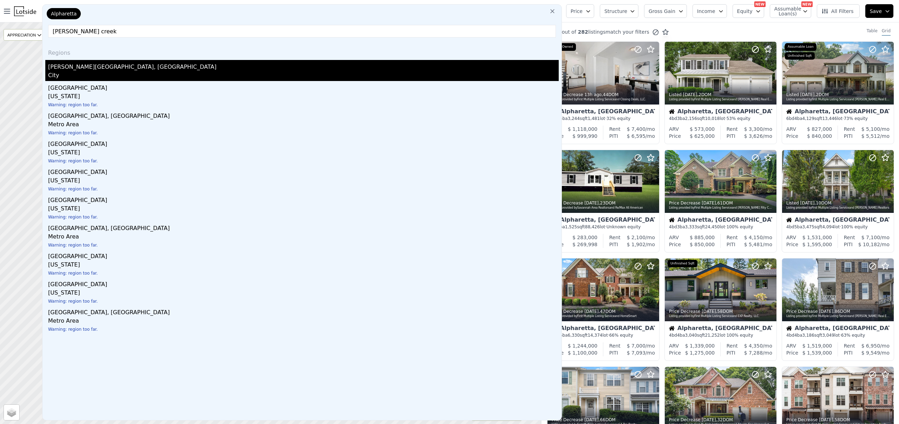
type input "johns creek"
click at [75, 66] on div "Johns Creek, GA" at bounding box center [303, 65] width 511 height 11
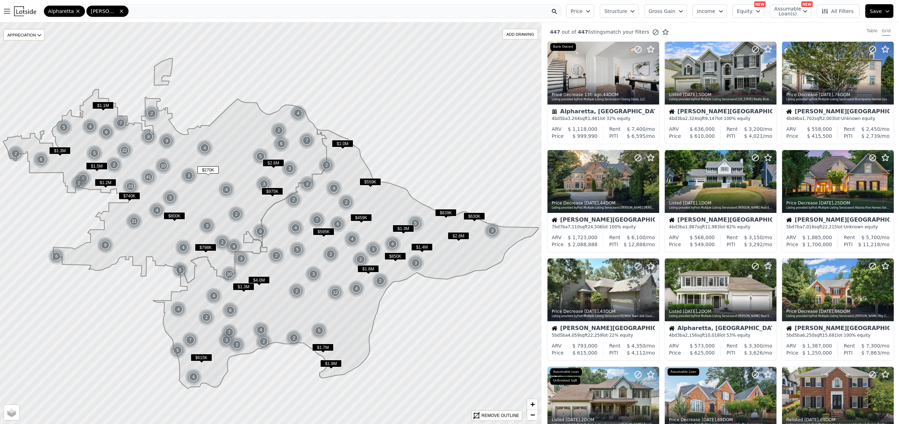
click at [591, 13] on icon "button" at bounding box center [588, 11] width 6 height 6
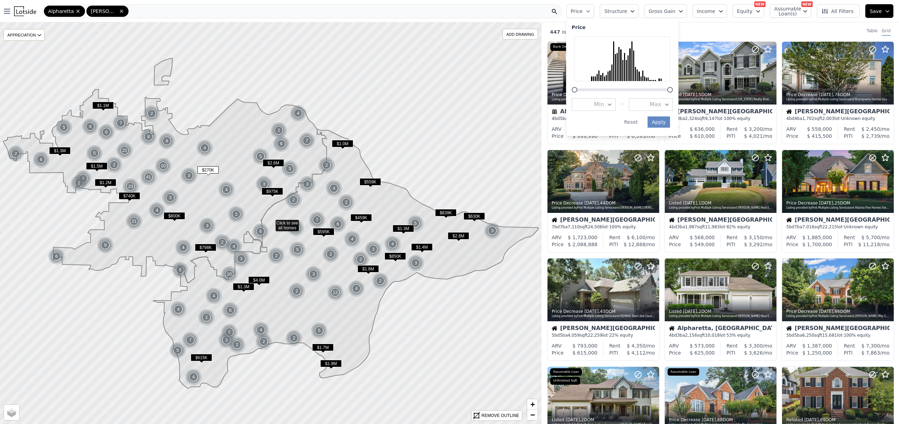
click at [674, 12] on span "Gross Gain" at bounding box center [661, 11] width 27 height 7
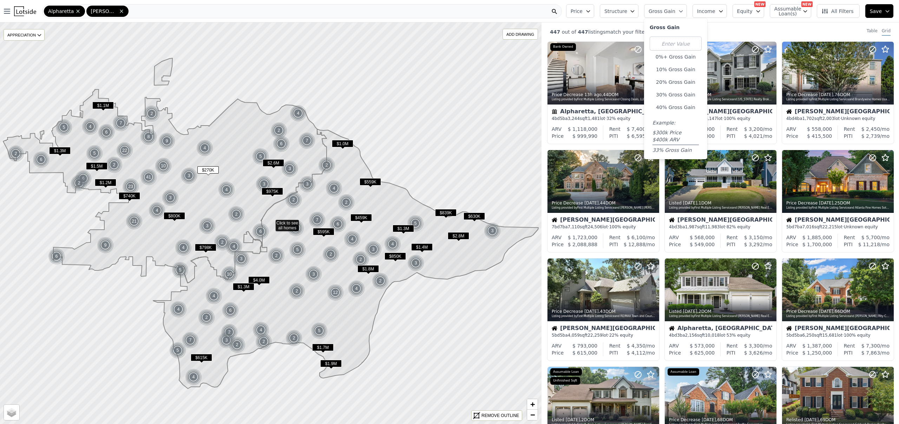
click at [733, 31] on div "447 out of 447 listings match your filters Table Grid" at bounding box center [719, 31] width 357 height 19
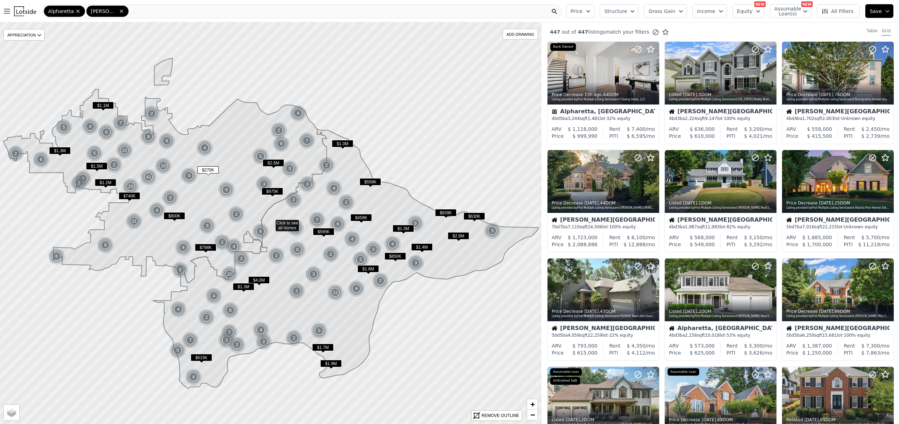
click at [588, 15] on button "Price" at bounding box center [580, 11] width 28 height 14
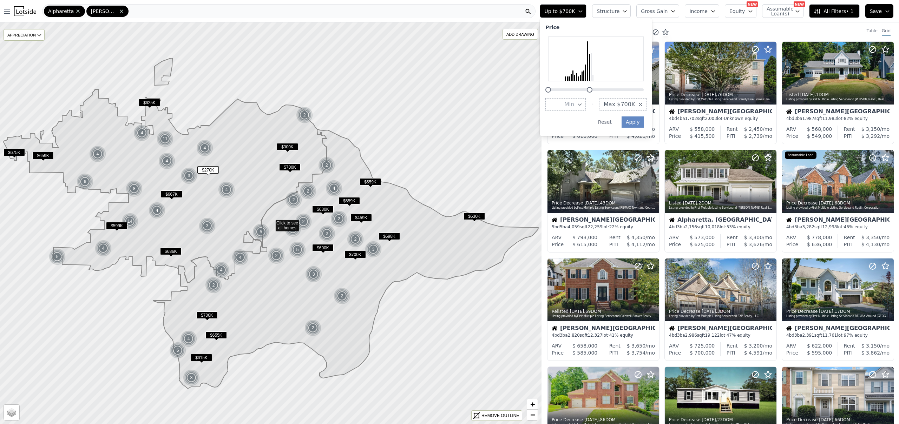
drag, startPoint x: 675, startPoint y: 89, endPoint x: 621, endPoint y: 89, distance: 54.1
click at [621, 86] on div at bounding box center [595, 86] width 101 height 0
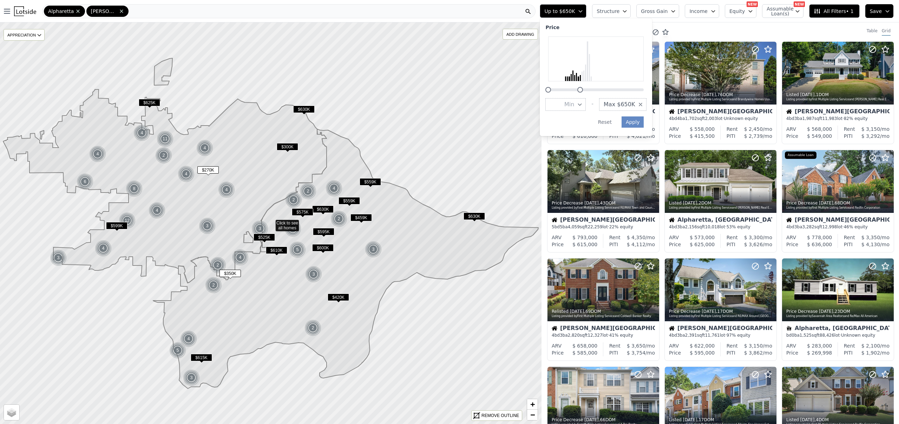
drag, startPoint x: 597, startPoint y: 90, endPoint x: 588, endPoint y: 91, distance: 8.8
click at [583, 91] on div at bounding box center [580, 90] width 6 height 6
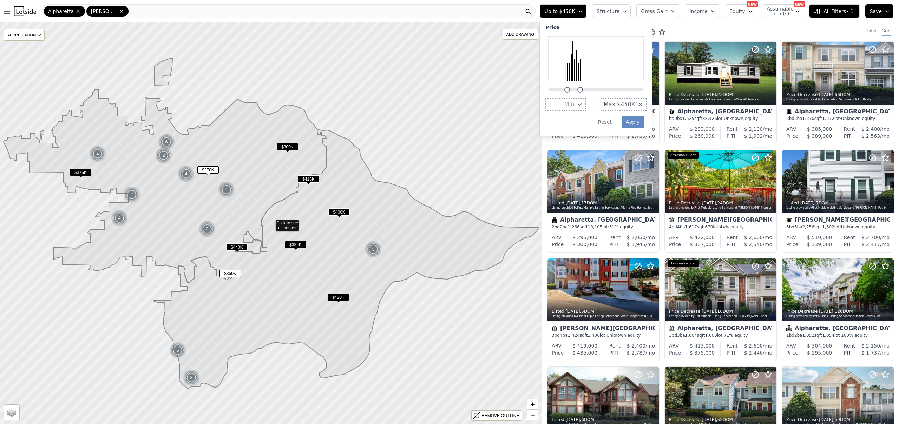
drag, startPoint x: 554, startPoint y: 90, endPoint x: 573, endPoint y: 90, distance: 19.0
click at [573, 86] on div at bounding box center [595, 86] width 101 height 0
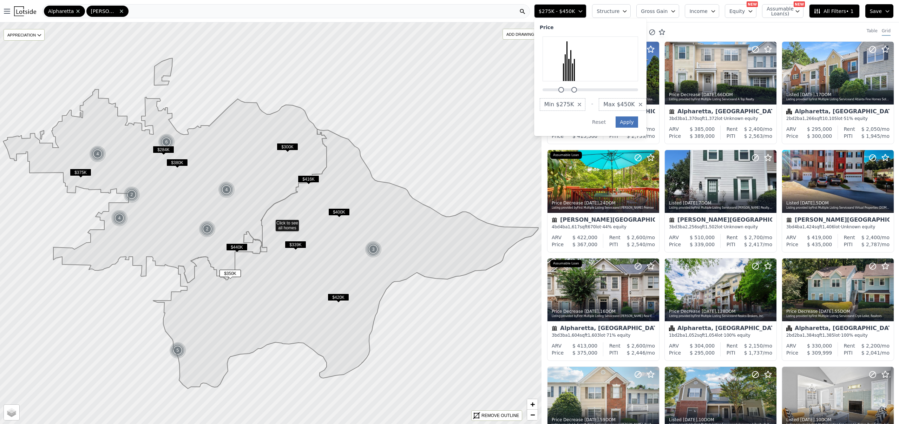
click at [633, 123] on button "Apply" at bounding box center [626, 122] width 22 height 11
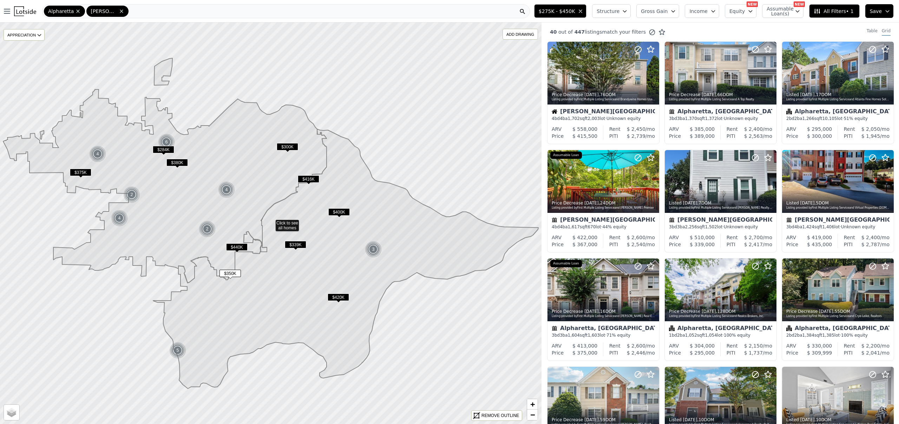
click at [614, 10] on span "Structure" at bounding box center [608, 11] width 22 height 7
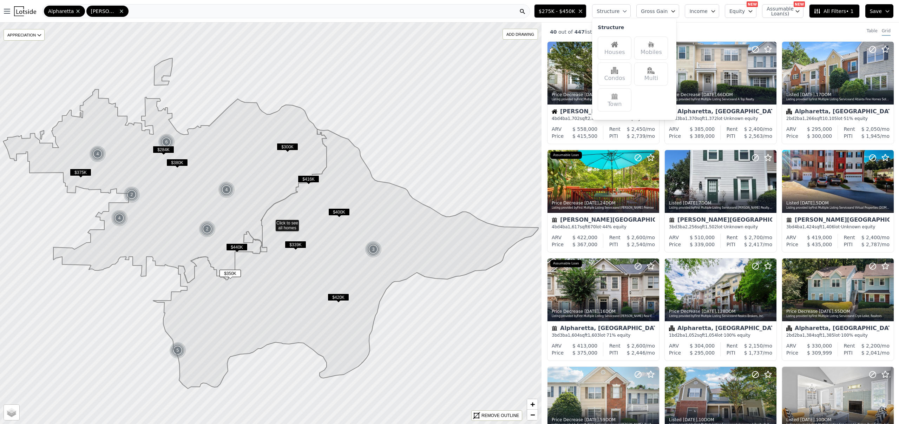
click at [618, 45] on img at bounding box center [614, 44] width 7 height 7
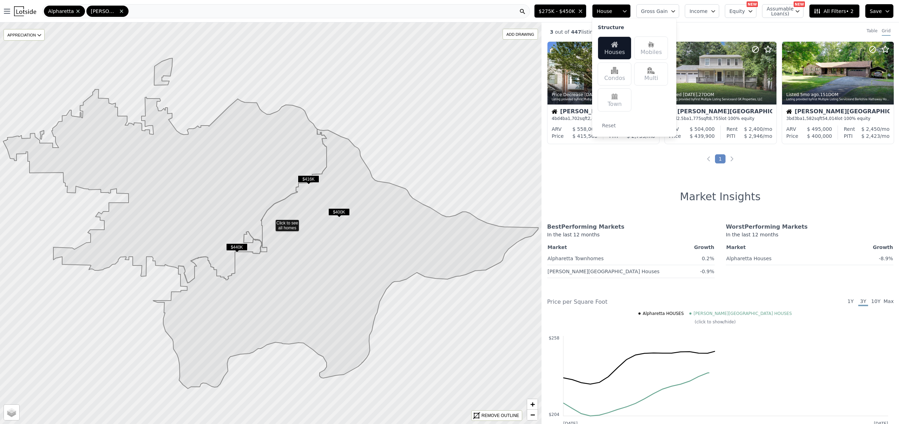
click at [691, 30] on div "3 out of 447 listings match your filters Table Grid" at bounding box center [719, 31] width 357 height 19
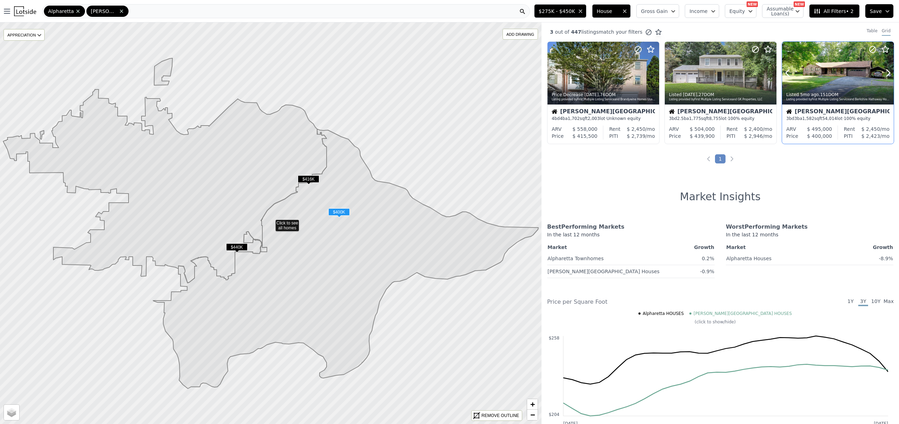
click at [830, 80] on div at bounding box center [838, 73] width 112 height 63
click at [308, 177] on span "$416K" at bounding box center [308, 179] width 21 height 7
click at [342, 211] on span "$400K" at bounding box center [338, 212] width 21 height 7
click at [609, 86] on div at bounding box center [603, 88] width 112 height 13
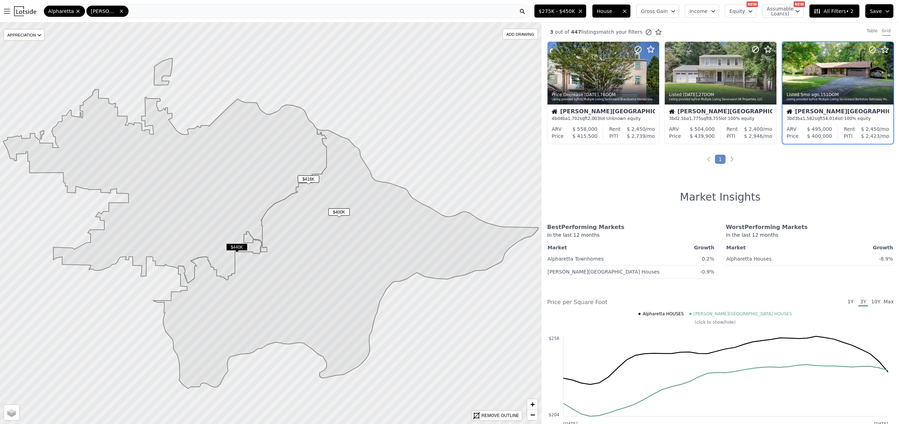
click at [610, 12] on span "House" at bounding box center [608, 11] width 22 height 7
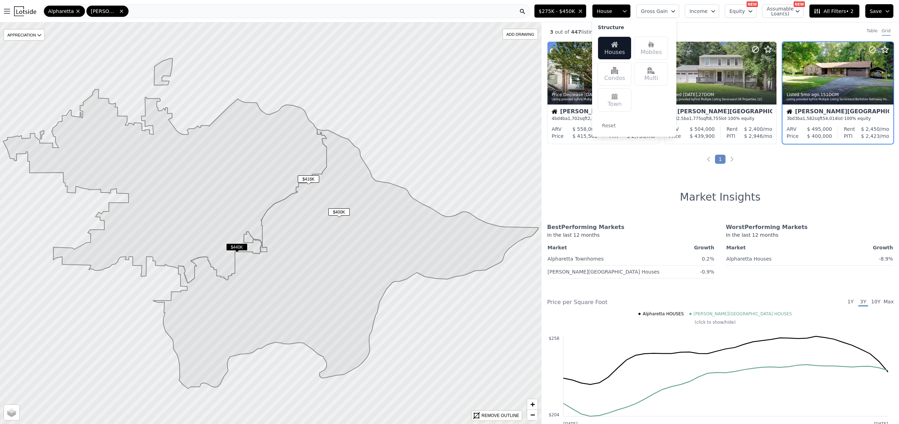
click at [699, 27] on div "3 out of 447 listings match your filters Table Grid" at bounding box center [719, 31] width 357 height 19
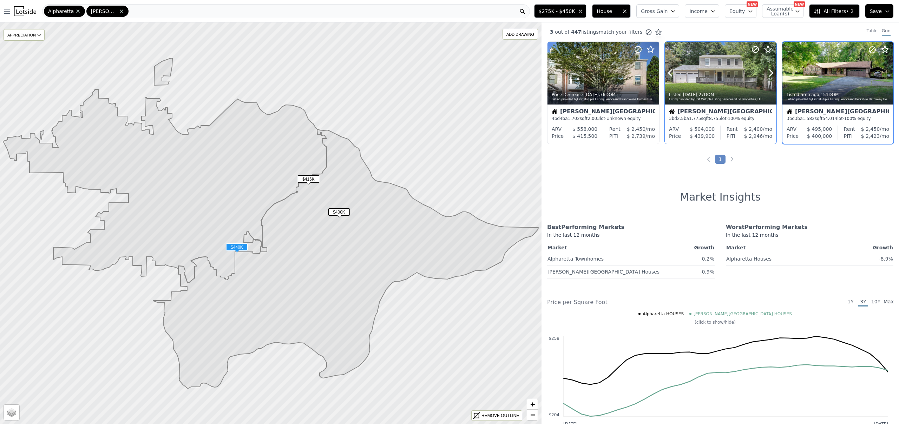
click at [731, 74] on div at bounding box center [753, 64] width 45 height 45
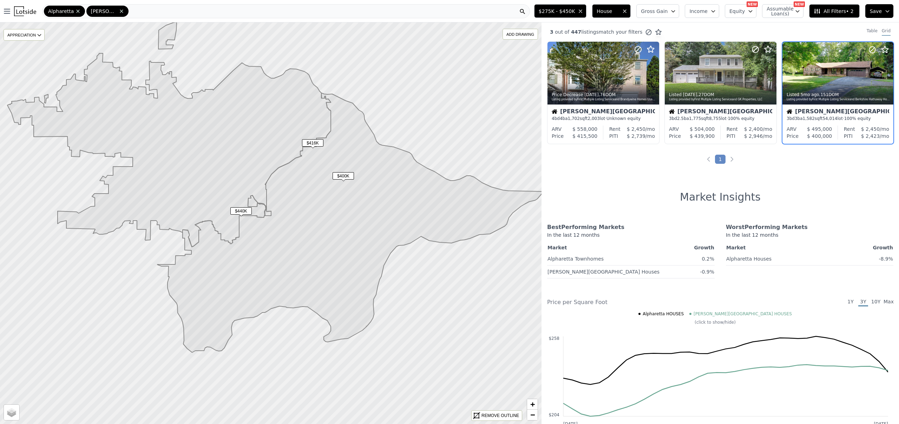
drag, startPoint x: 357, startPoint y: 331, endPoint x: 361, endPoint y: 296, distance: 35.7
click at [361, 296] on icon at bounding box center [349, 223] width 385 height 260
click at [119, 12] on icon at bounding box center [122, 11] width 6 height 6
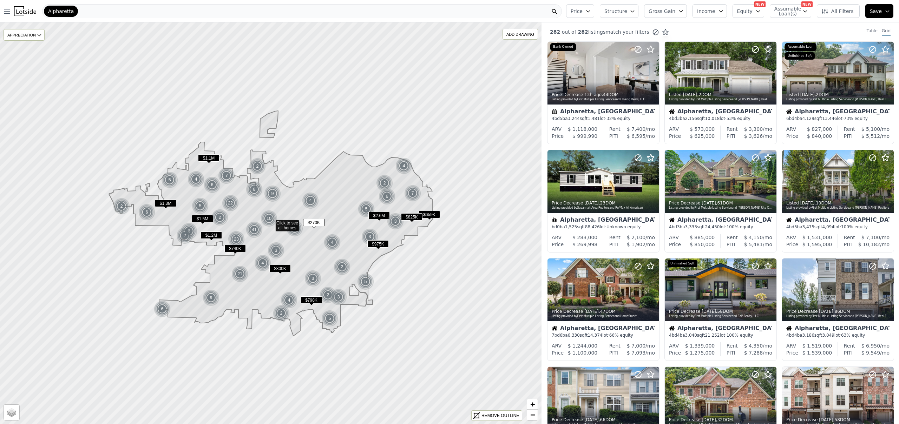
click at [70, 13] on span "Alpharetta" at bounding box center [61, 11] width 26 height 7
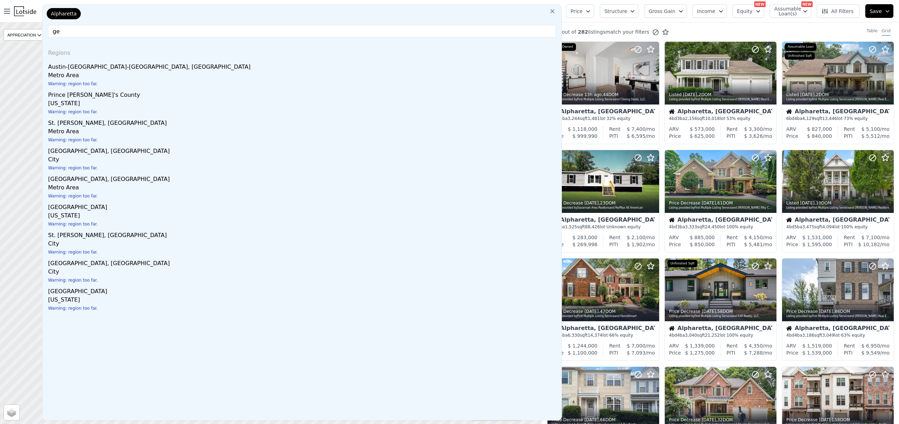
type input "g"
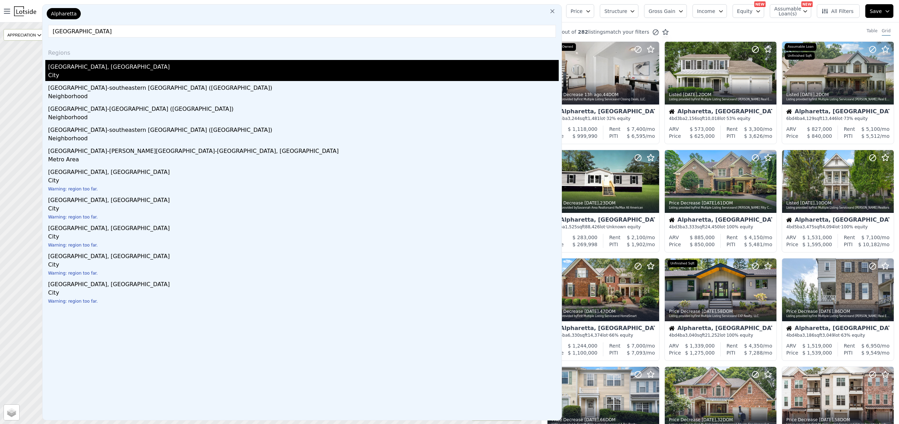
type input "atlanta"
click at [57, 68] on div "Atlanta, GA" at bounding box center [303, 65] width 511 height 11
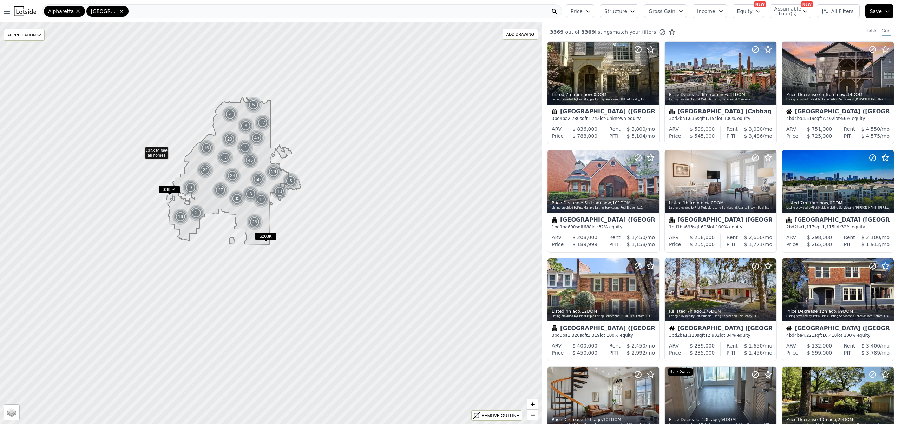
drag, startPoint x: 155, startPoint y: 274, endPoint x: 140, endPoint y: 150, distance: 125.5
click at [77, 11] on icon at bounding box center [78, 10] width 3 height 3
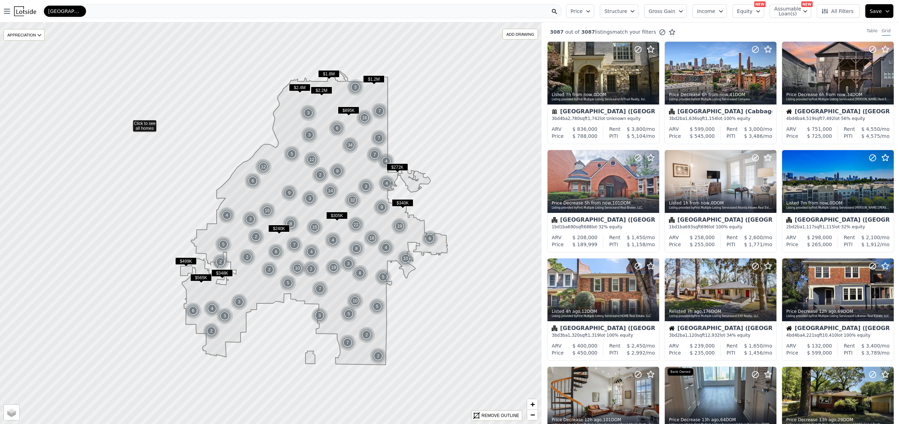
drag, startPoint x: 82, startPoint y: 128, endPoint x: 134, endPoint y: 124, distance: 52.5
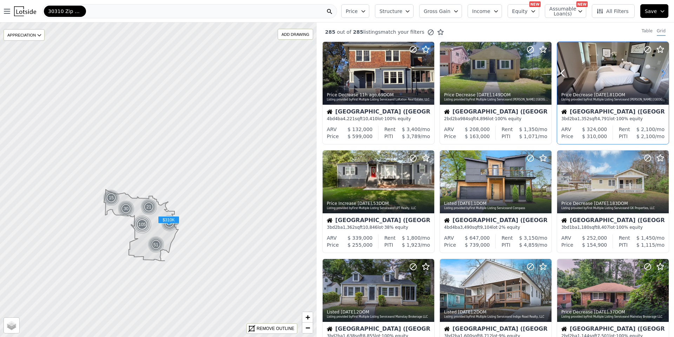
click at [662, 72] on icon at bounding box center [663, 73] width 3 height 7
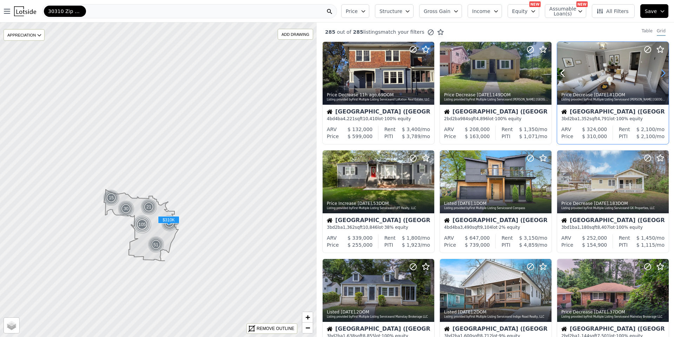
click at [662, 72] on icon at bounding box center [663, 73] width 3 height 7
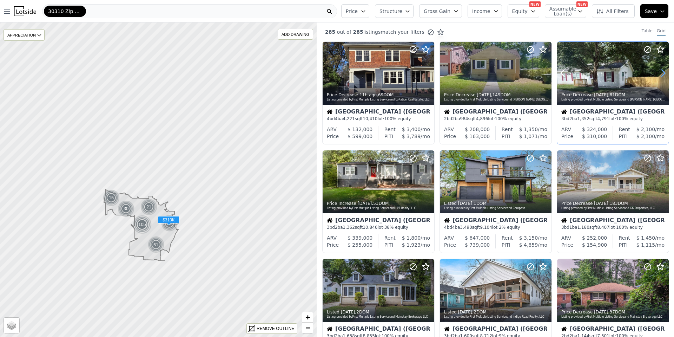
click at [662, 72] on icon at bounding box center [663, 73] width 3 height 7
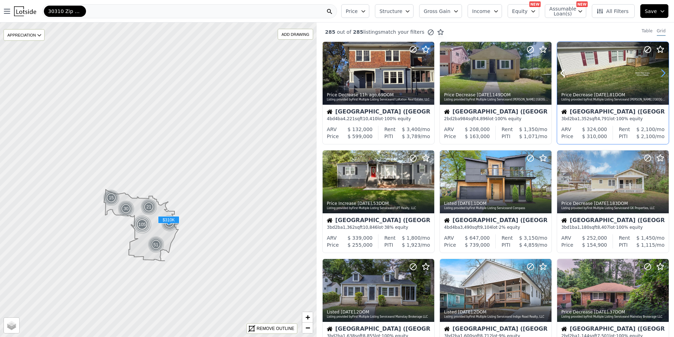
click at [662, 72] on icon at bounding box center [663, 73] width 3 height 7
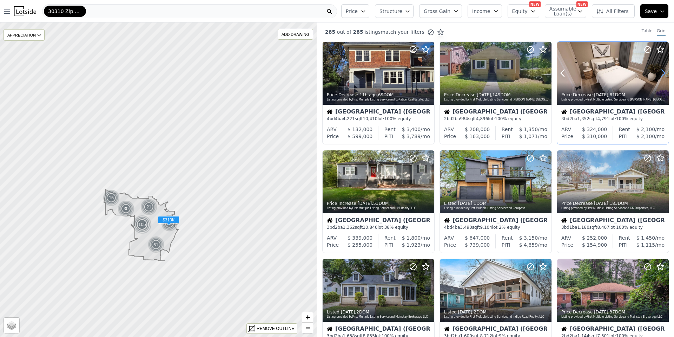
click at [662, 72] on icon at bounding box center [663, 73] width 3 height 7
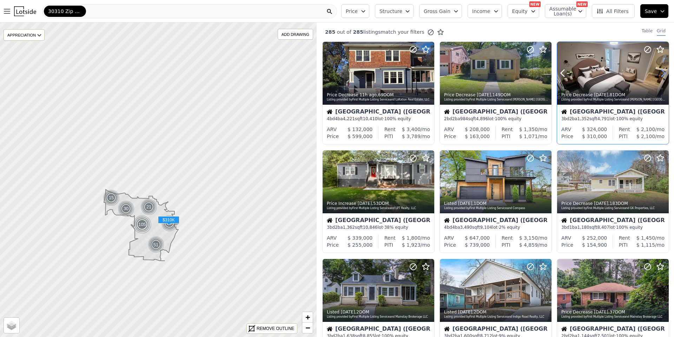
click at [662, 72] on icon at bounding box center [663, 73] width 3 height 7
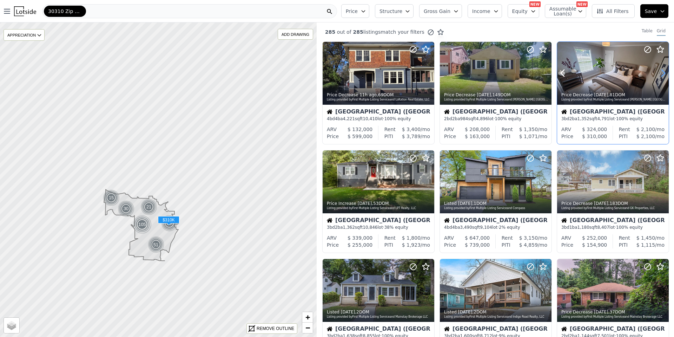
click at [662, 72] on icon at bounding box center [663, 73] width 3 height 7
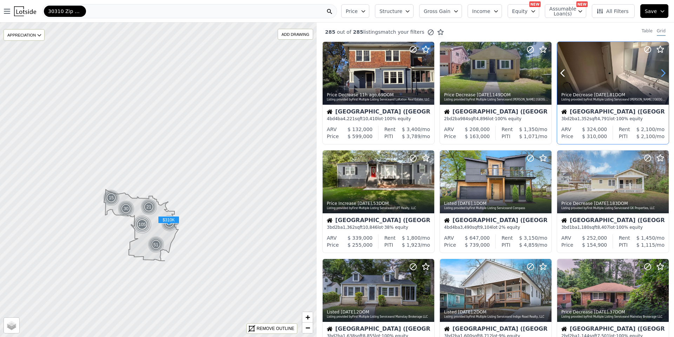
click at [662, 72] on icon at bounding box center [663, 73] width 3 height 7
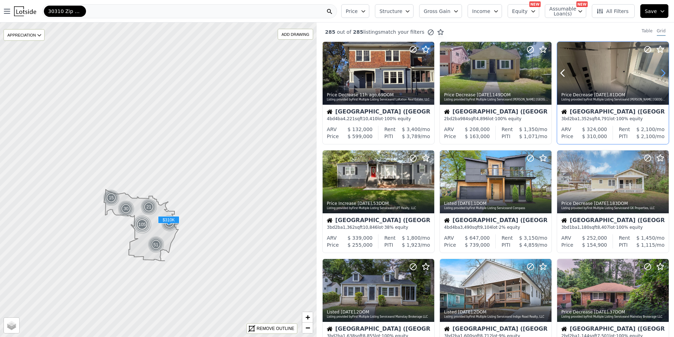
click at [662, 72] on icon at bounding box center [663, 73] width 3 height 7
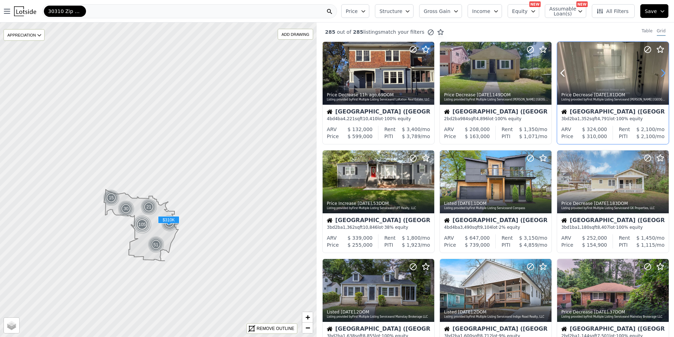
click at [662, 72] on icon at bounding box center [663, 73] width 3 height 7
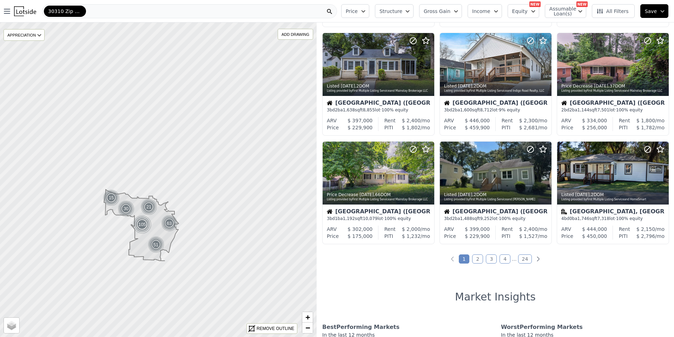
scroll to position [226, 0]
click at [308, 317] on span "+" at bounding box center [307, 316] width 5 height 9
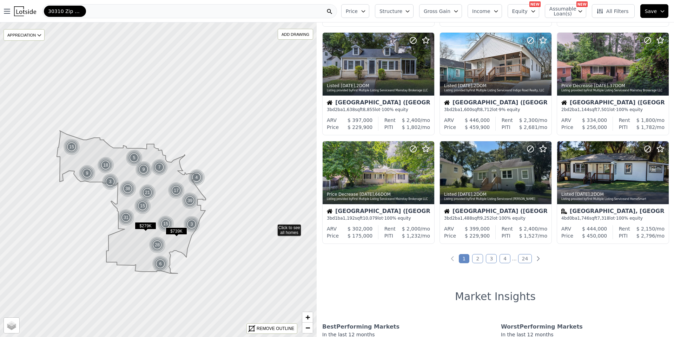
drag, startPoint x: 266, startPoint y: 295, endPoint x: 273, endPoint y: 226, distance: 69.2
click at [309, 316] on span "+" at bounding box center [307, 316] width 5 height 9
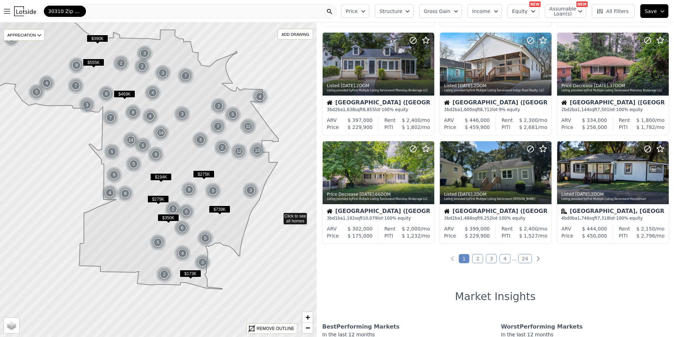
drag, startPoint x: 254, startPoint y: 293, endPoint x: 279, endPoint y: 216, distance: 81.6
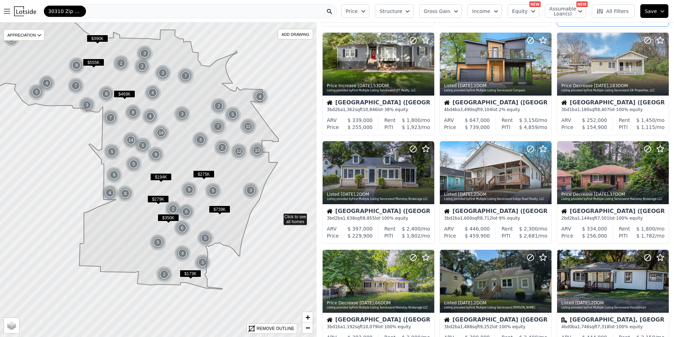
scroll to position [226, 0]
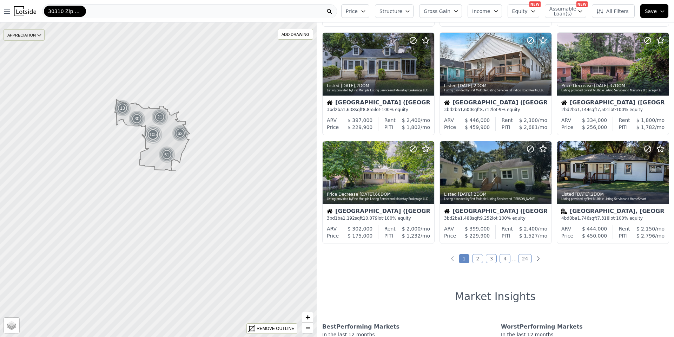
click at [11, 35] on div "APPRECIATION" at bounding box center [24, 35] width 41 height 12
click at [31, 58] on div "3M" at bounding box center [29, 56] width 21 height 10
click at [35, 35] on div "APPRECIATION" at bounding box center [24, 35] width 41 height 12
click at [32, 62] on div "1Y" at bounding box center [29, 66] width 21 height 10
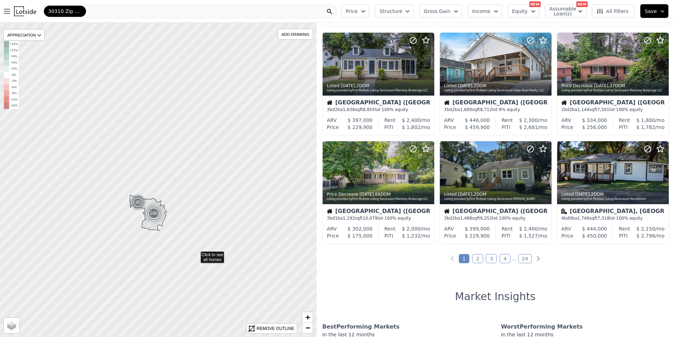
drag, startPoint x: 163, startPoint y: 116, endPoint x: 196, endPoint y: 254, distance: 142.0
click at [72, 6] on div "30310 Zip Code" at bounding box center [65, 11] width 42 height 11
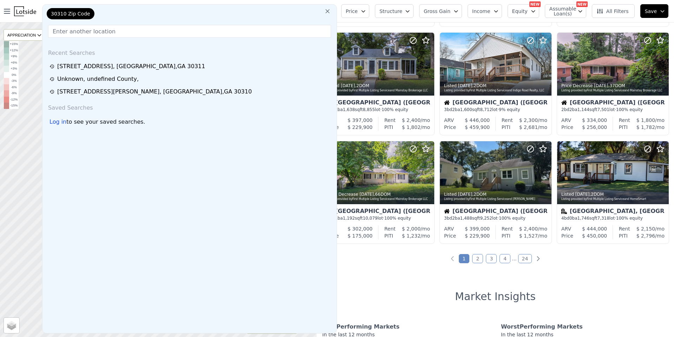
click at [330, 9] on icon at bounding box center [327, 11] width 7 height 7
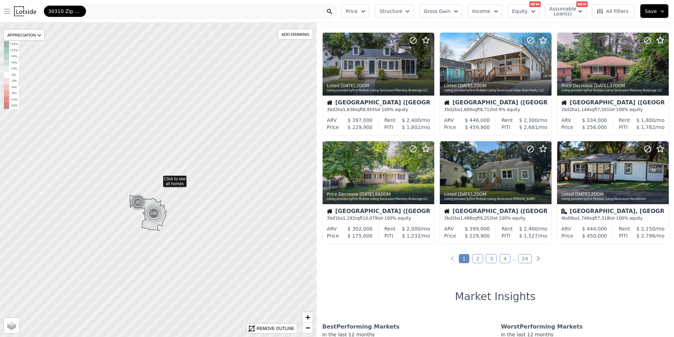
click at [6, 10] on icon "button" at bounding box center [7, 11] width 8 height 8
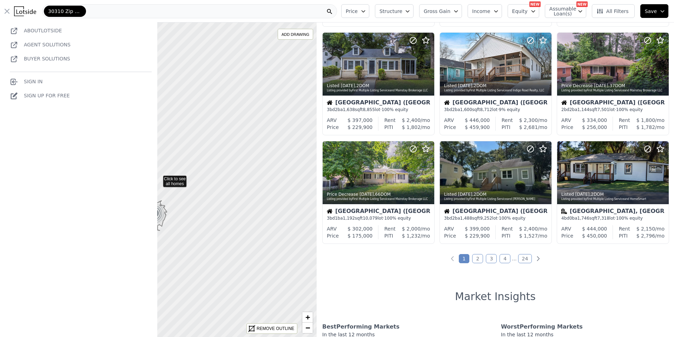
click at [186, 7] on div "30310 Zip Code" at bounding box center [189, 11] width 295 height 14
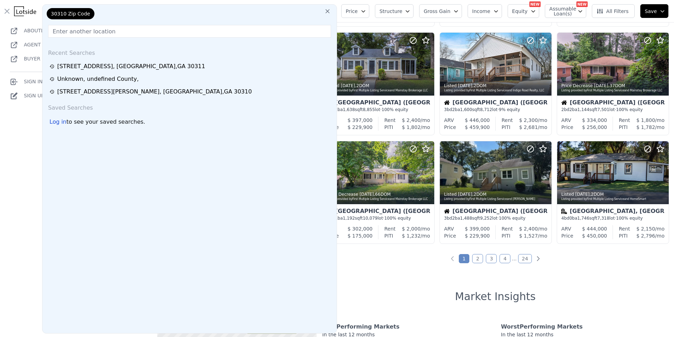
click at [329, 10] on icon at bounding box center [327, 11] width 4 height 4
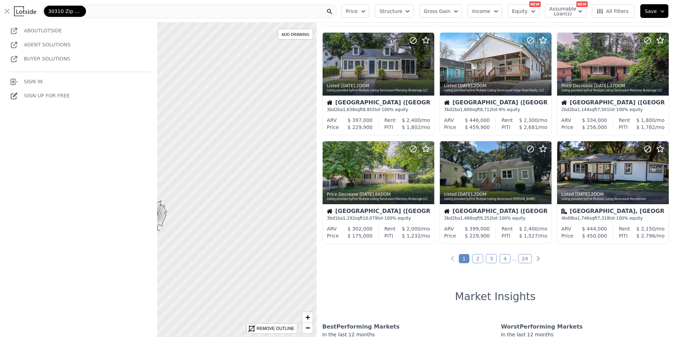
click at [36, 79] on link "Sign In" at bounding box center [26, 82] width 33 height 6
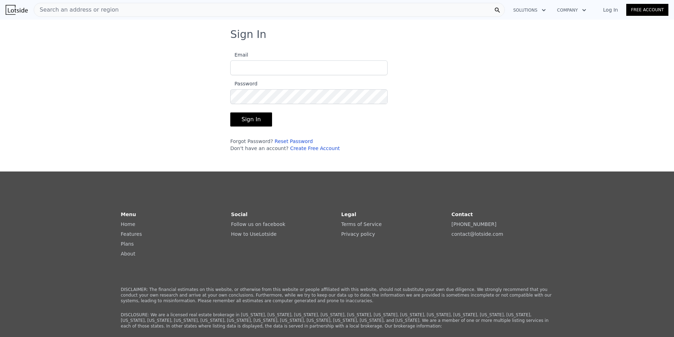
type input "alonweb@gmail.com"
click at [611, 12] on link "Log In" at bounding box center [611, 9] width 32 height 7
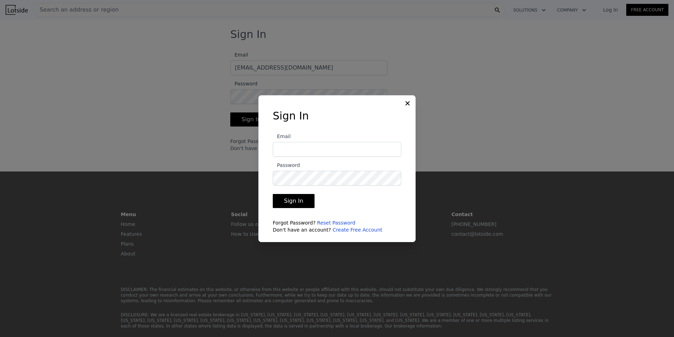
type input "alonweb@gmail.com"
click at [273, 194] on button "Sign In" at bounding box center [294, 201] width 42 height 14
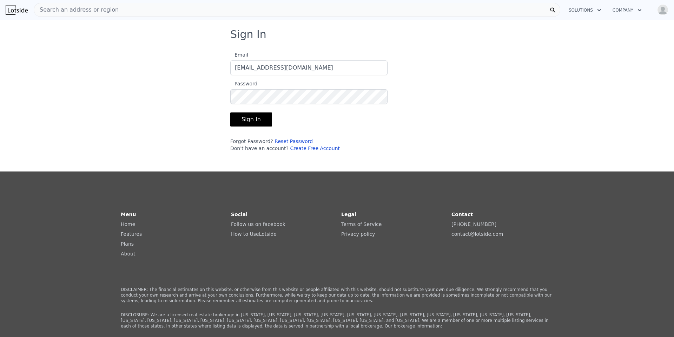
click at [11, 7] on img at bounding box center [17, 10] width 22 height 10
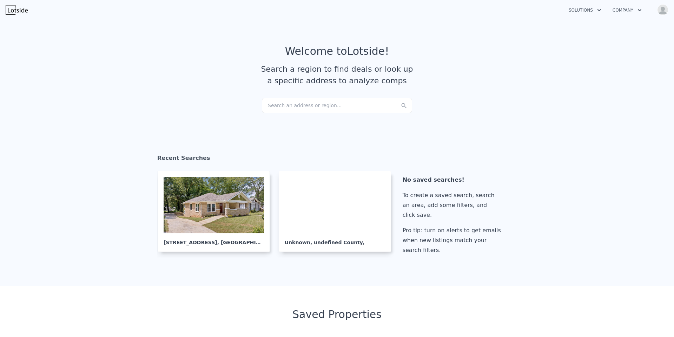
click at [11, 7] on img at bounding box center [17, 10] width 22 height 10
checkbox input "true"
click at [278, 106] on div "Search an address or region..." at bounding box center [337, 105] width 150 height 15
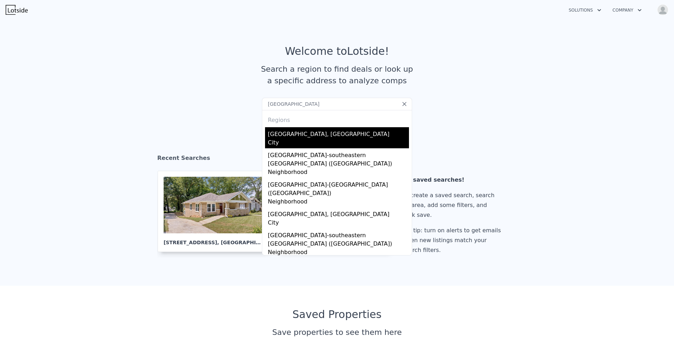
type input "atlanta"
click at [274, 132] on div "Atlanta, GA" at bounding box center [338, 132] width 141 height 11
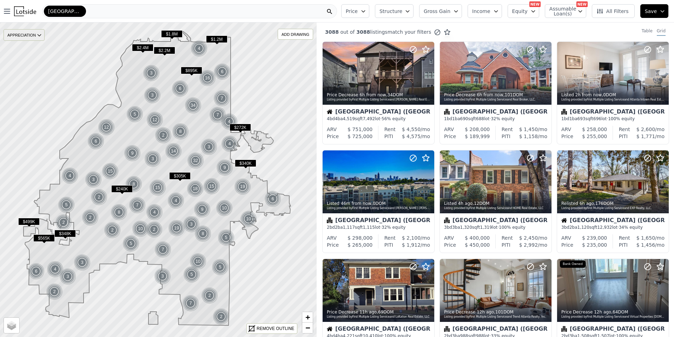
click at [33, 36] on div "APPRECIATION" at bounding box center [24, 35] width 41 height 12
click at [32, 57] on div "3M" at bounding box center [29, 56] width 21 height 10
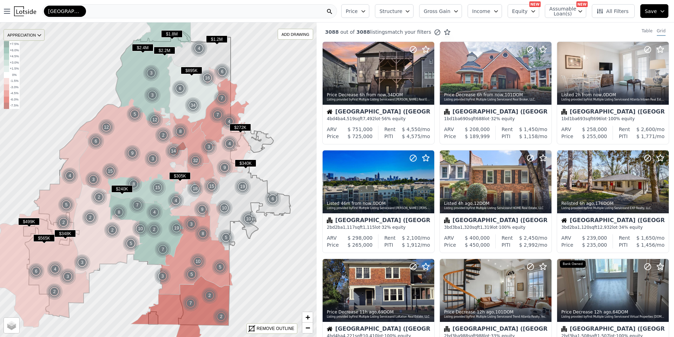
click at [28, 35] on div "APPRECIATION" at bounding box center [24, 35] width 41 height 12
click at [30, 65] on div "1Y" at bounding box center [29, 66] width 21 height 10
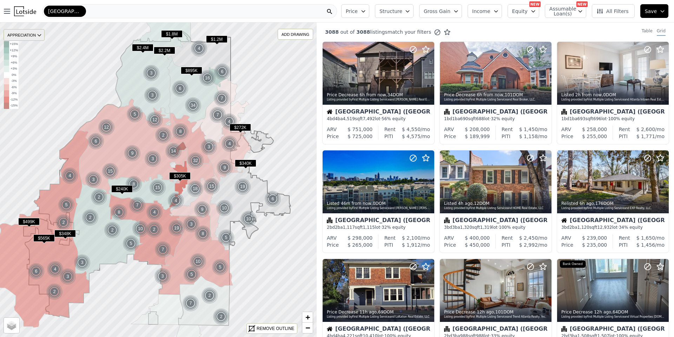
click at [28, 34] on div "APPRECIATION" at bounding box center [24, 35] width 41 height 12
click at [29, 54] on div "3M" at bounding box center [29, 56] width 21 height 10
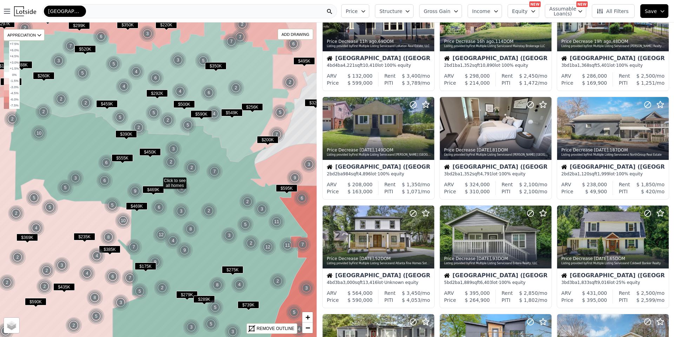
scroll to position [53, 0]
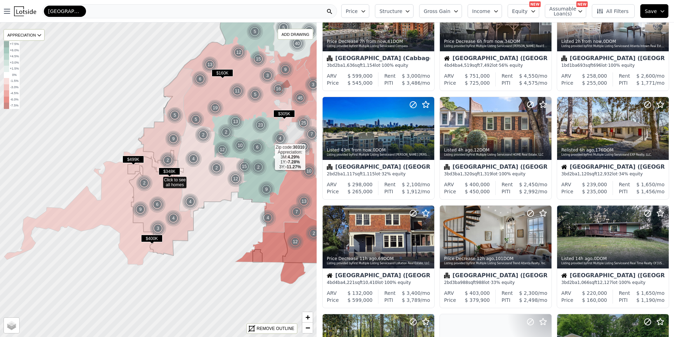
scroll to position [270, 0]
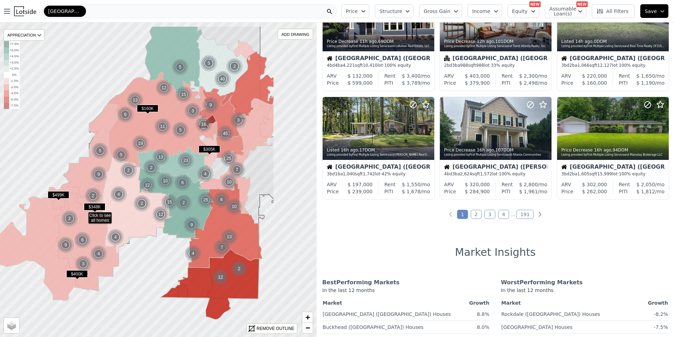
drag, startPoint x: 225, startPoint y: 163, endPoint x: 151, endPoint y: 199, distance: 82.4
click at [151, 199] on img at bounding box center [141, 203] width 17 height 17
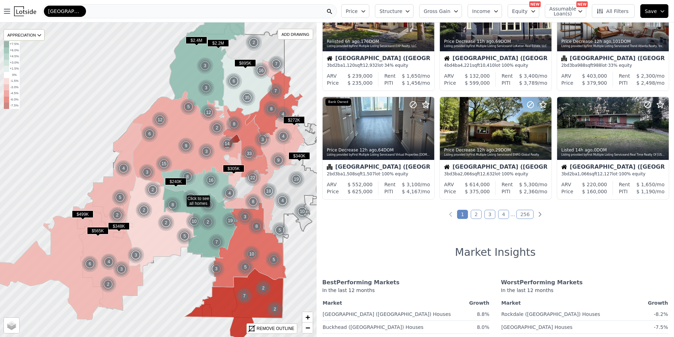
drag, startPoint x: 158, startPoint y: 204, endPoint x: 182, endPoint y: 223, distance: 30.4
click at [182, 223] on icon at bounding box center [161, 223] width 70 height 98
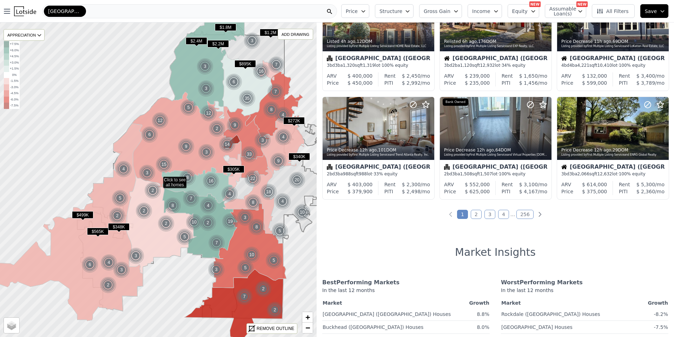
click at [350, 238] on div "3067 out of 3087 listings match your filters Table Grid Listed 7h from now , 0 …" at bounding box center [495, 190] width 357 height 337
click at [29, 37] on div "APPRECIATION" at bounding box center [24, 35] width 41 height 12
click at [30, 57] on div "3M" at bounding box center [29, 56] width 21 height 10
click at [34, 33] on div "APPRECIATION" at bounding box center [24, 35] width 41 height 12
click at [30, 67] on div "1Y" at bounding box center [29, 66] width 21 height 10
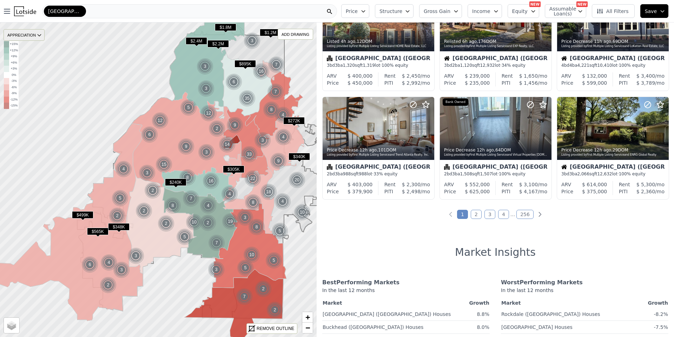
click at [34, 34] on div "APPRECIATION" at bounding box center [24, 35] width 41 height 12
click at [30, 74] on div "3Y" at bounding box center [29, 77] width 21 height 10
click at [34, 33] on div "APPRECIATION" at bounding box center [24, 35] width 41 height 12
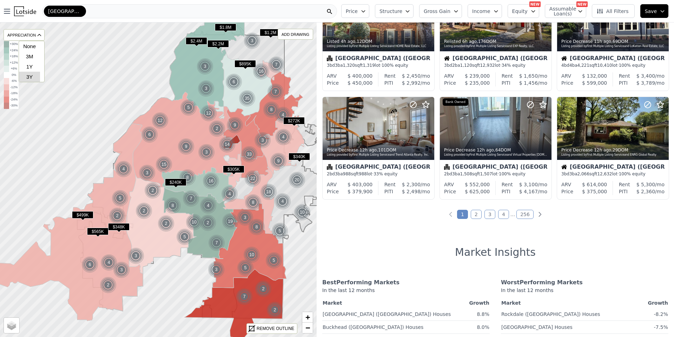
click at [32, 78] on div "3Y" at bounding box center [29, 77] width 21 height 10
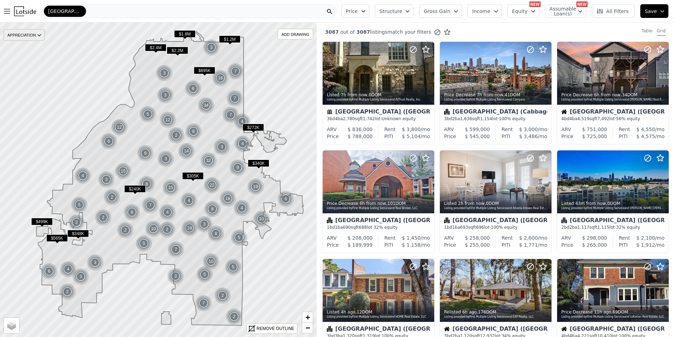
click at [29, 38] on div "APPRECIATION" at bounding box center [24, 35] width 41 height 12
click at [27, 80] on div "3Y" at bounding box center [29, 77] width 21 height 10
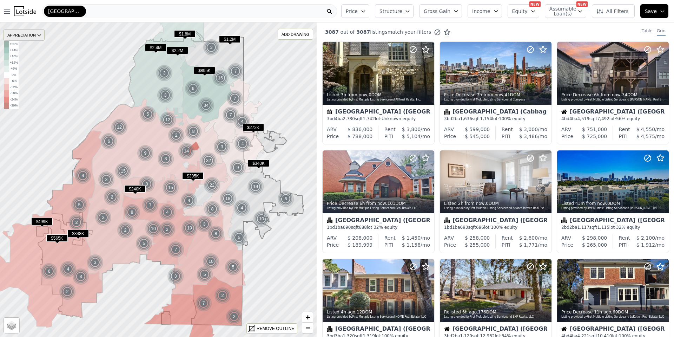
click at [35, 34] on div "APPRECIATION" at bounding box center [24, 35] width 41 height 12
click at [33, 67] on div "1Y" at bounding box center [29, 66] width 21 height 10
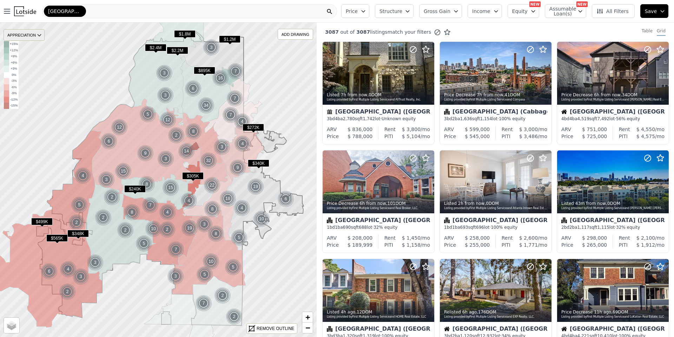
click at [40, 35] on icon at bounding box center [40, 35] width 6 height 6
click at [35, 54] on div "3M" at bounding box center [29, 56] width 21 height 10
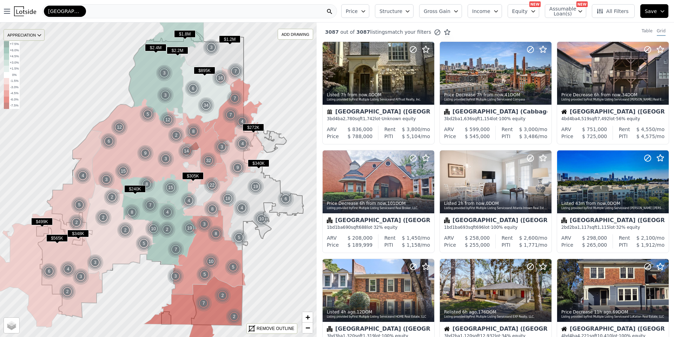
click at [20, 33] on div "APPRECIATION" at bounding box center [24, 35] width 41 height 12
click at [30, 54] on div "3M" at bounding box center [29, 56] width 21 height 10
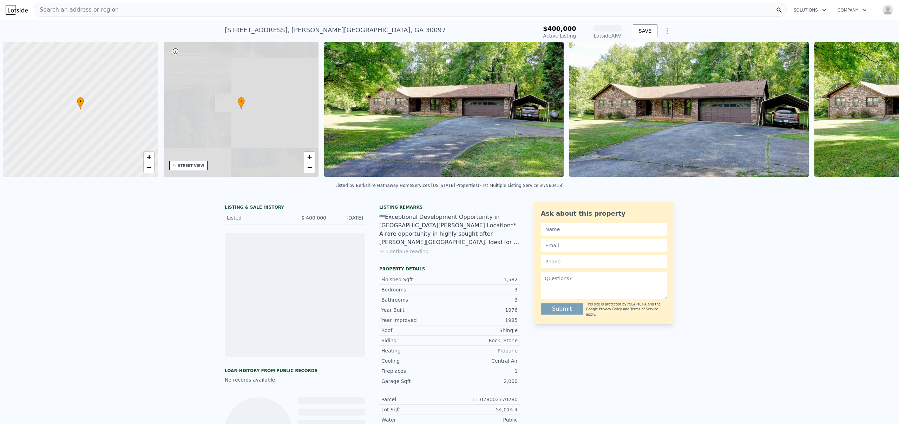
scroll to position [0, 3]
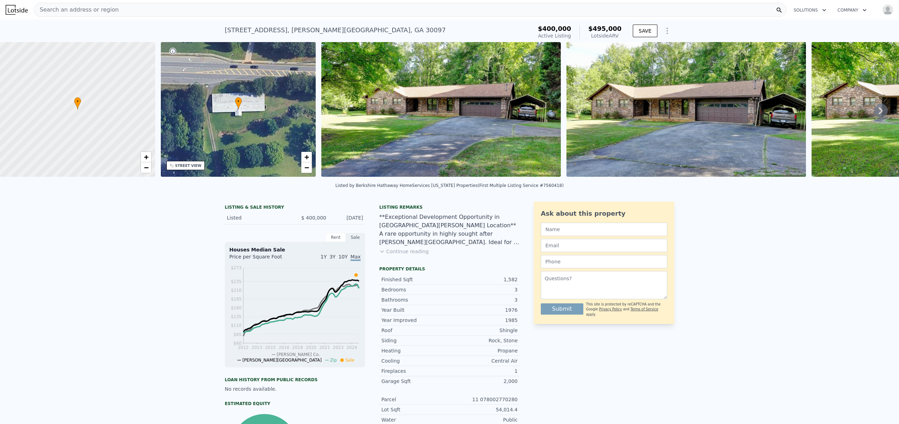
click at [875, 110] on icon at bounding box center [881, 111] width 14 height 14
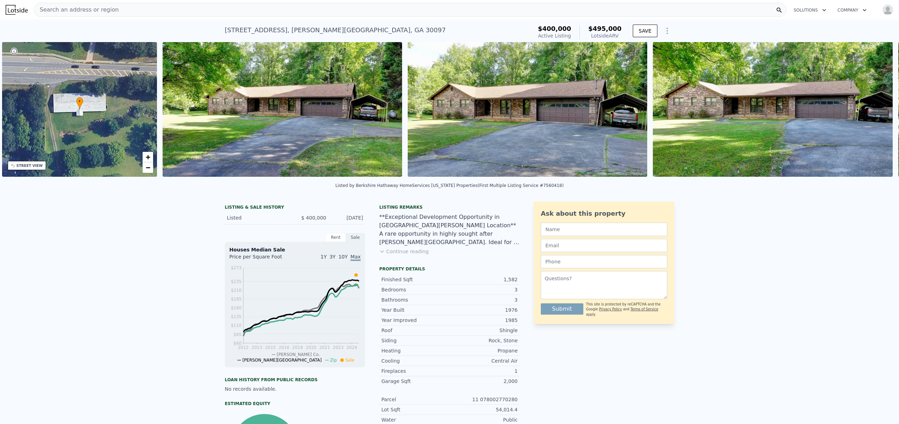
scroll to position [0, 163]
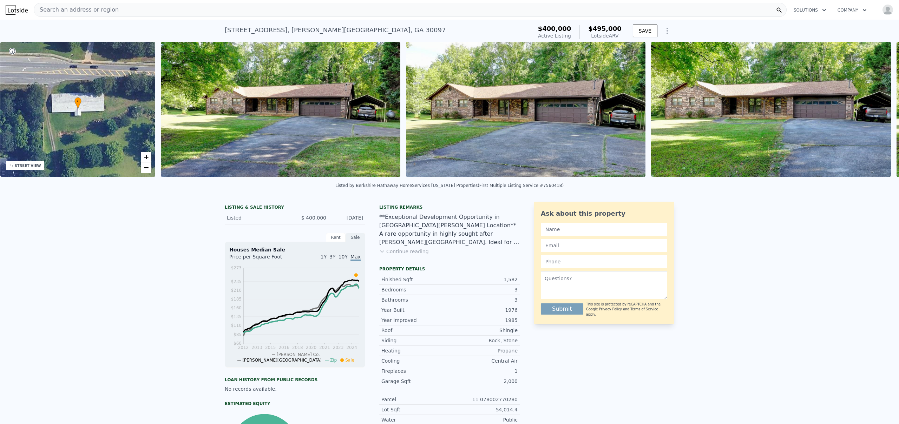
click at [875, 110] on img at bounding box center [771, 109] width 240 height 135
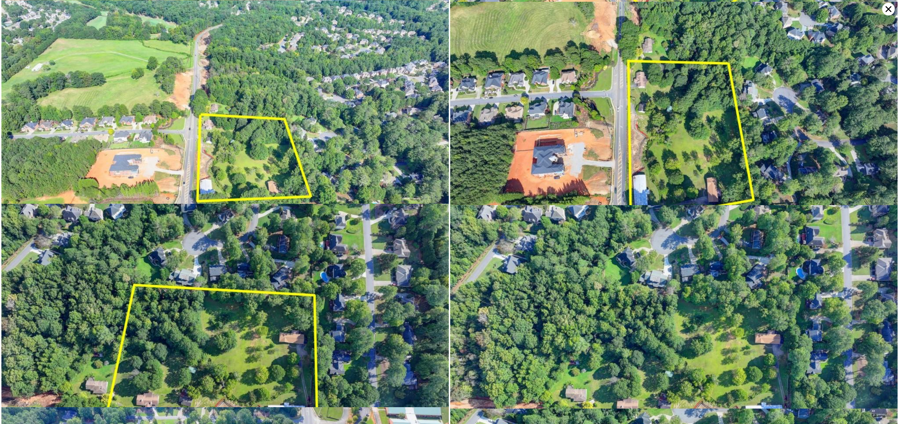
scroll to position [5259, 0]
click at [886, 11] on icon at bounding box center [888, 9] width 6 height 6
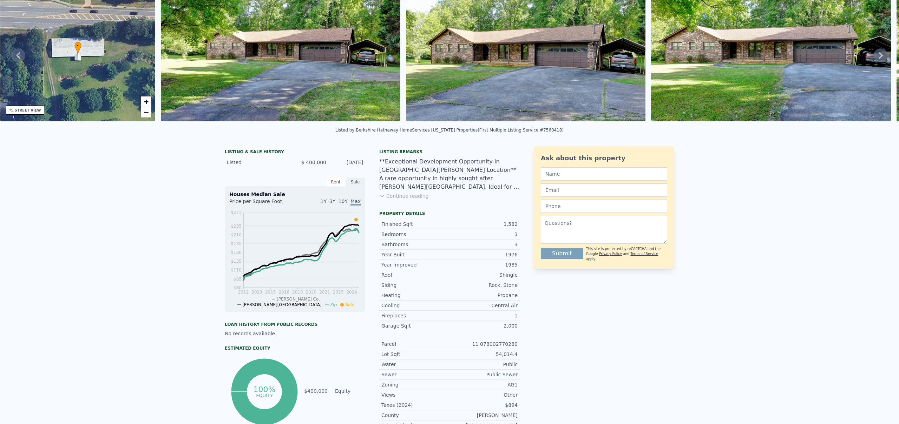
scroll to position [0, 0]
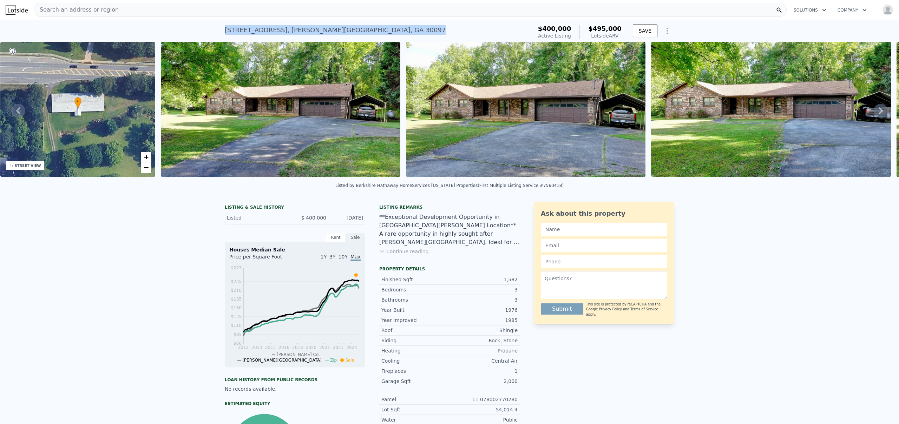
drag, startPoint x: 222, startPoint y: 31, endPoint x: 366, endPoint y: 33, distance: 143.6
click at [366, 33] on div "5680 Abbotts Bridge Rd , Johns Creek , GA 30097 Active at $400k (~ARV $495k )" at bounding box center [377, 32] width 305 height 20
copy div "5680 Abbotts Bridge Rd , Johns Creek , GA 30097"
click at [393, 255] on button "Continue reading" at bounding box center [404, 251] width 50 height 7
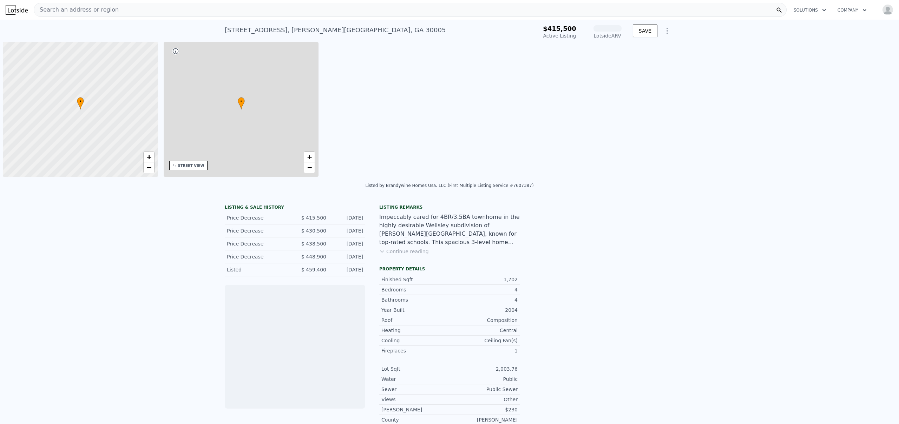
scroll to position [0, 3]
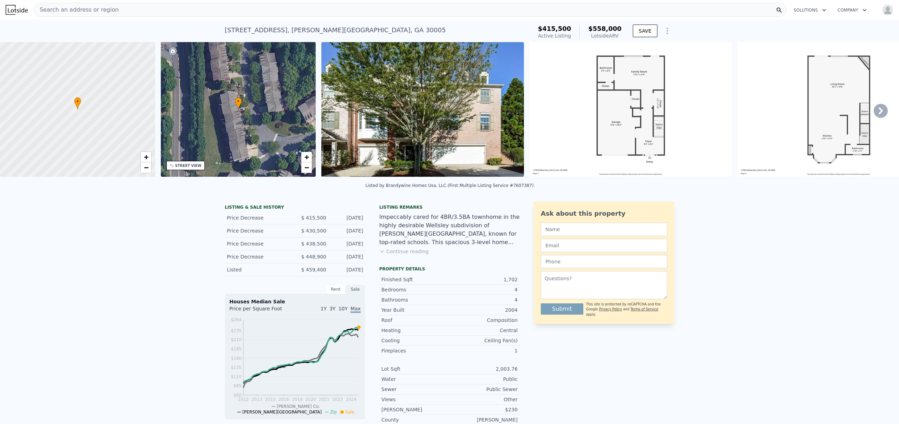
click at [878, 111] on icon at bounding box center [880, 110] width 4 height 7
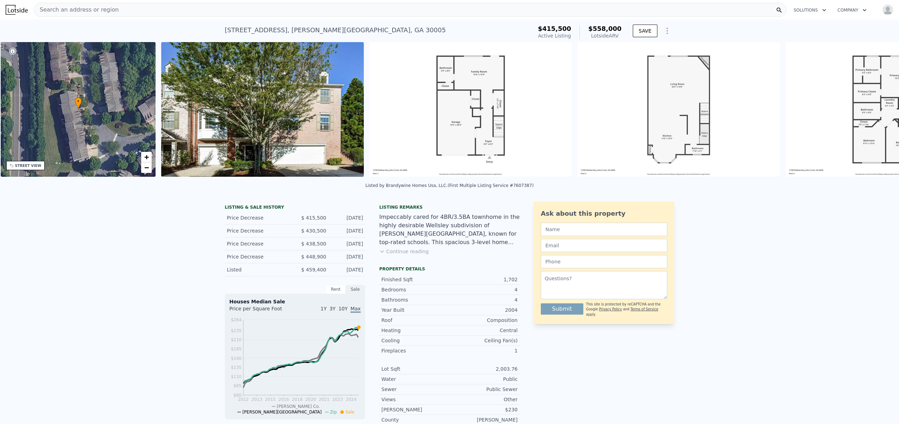
scroll to position [0, 163]
click at [874, 111] on img at bounding box center [886, 109] width 203 height 135
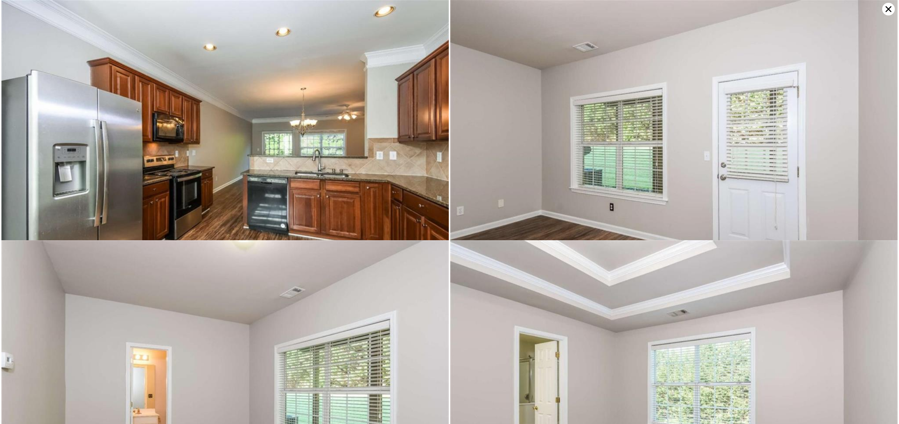
scroll to position [963, 0]
click at [887, 8] on icon at bounding box center [888, 9] width 6 height 6
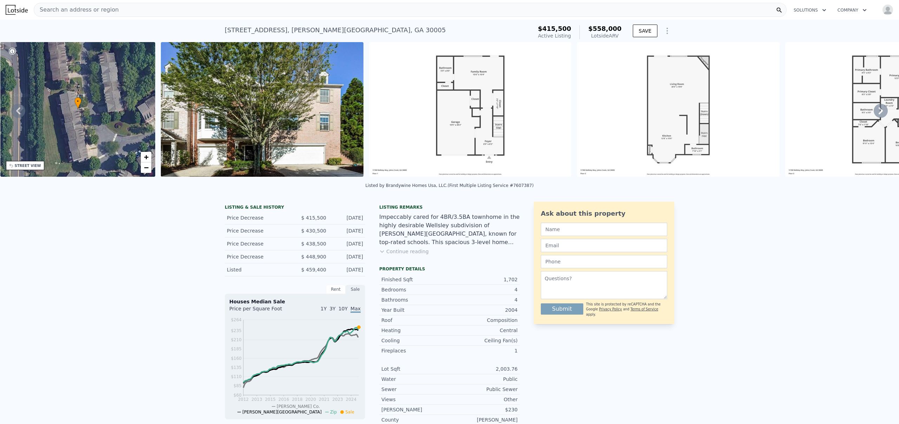
scroll to position [0, 3]
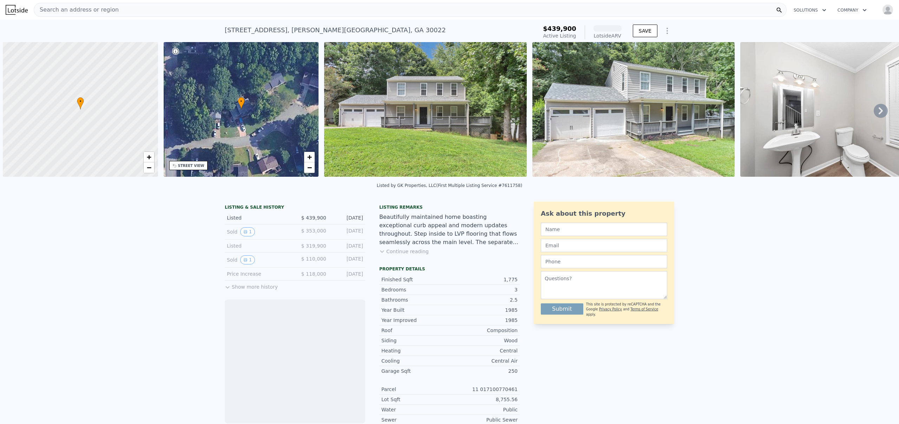
scroll to position [0, 3]
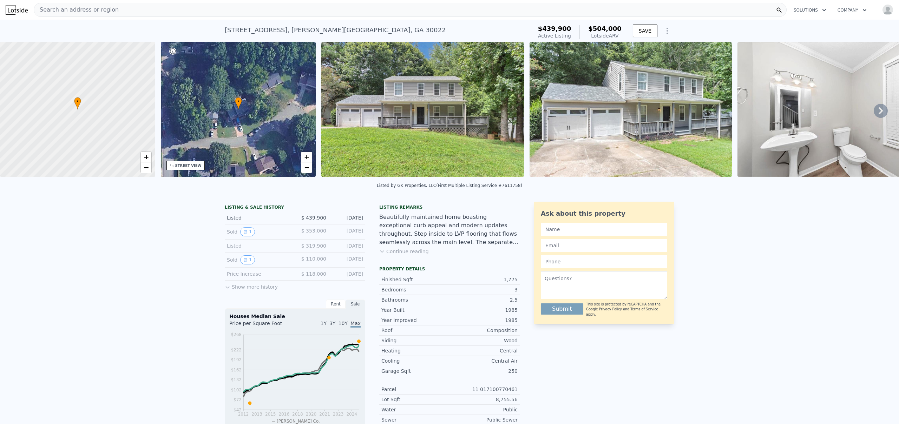
click at [429, 136] on img at bounding box center [422, 109] width 203 height 135
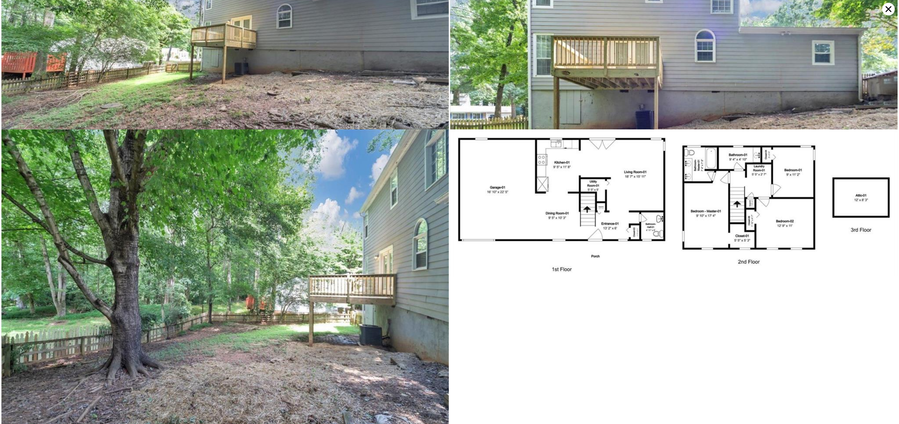
scroll to position [3966, 0]
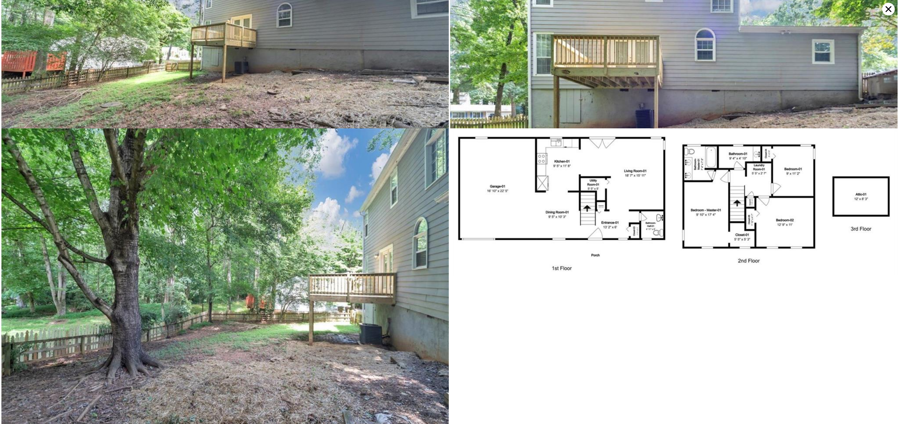
click at [892, 11] on icon at bounding box center [888, 9] width 13 height 13
